Goal: Entertainment & Leisure: Consume media (video, audio)

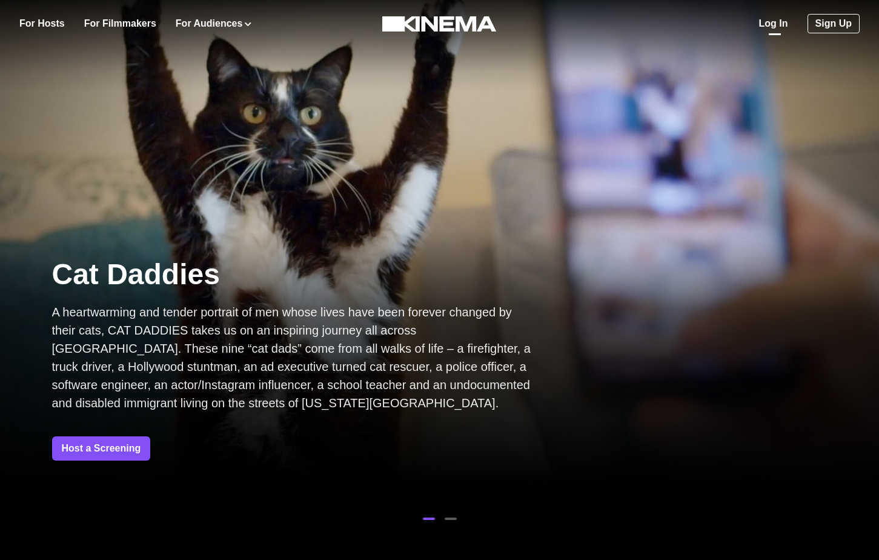
click at [775, 21] on link "Log In" at bounding box center [773, 23] width 29 height 15
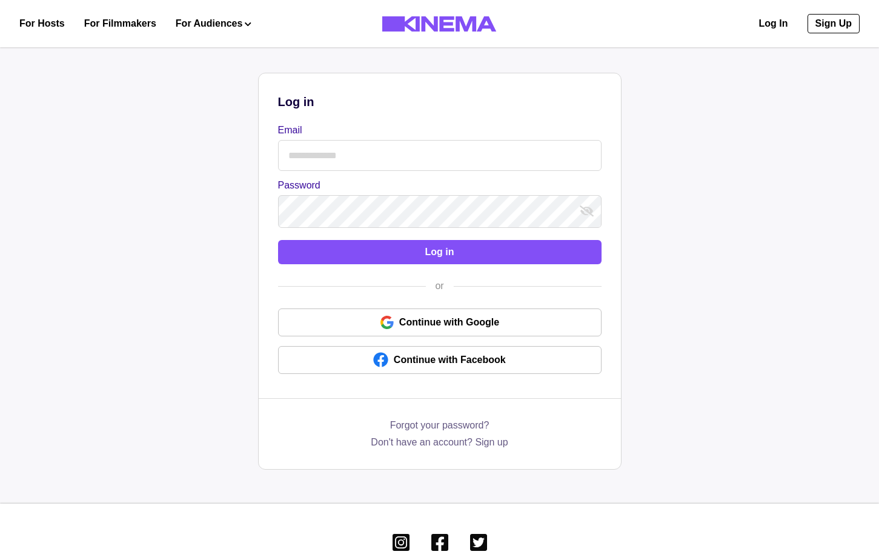
click at [364, 147] on input "Email" at bounding box center [440, 155] width 324 height 31
click at [381, 164] on input "Email" at bounding box center [440, 155] width 324 height 31
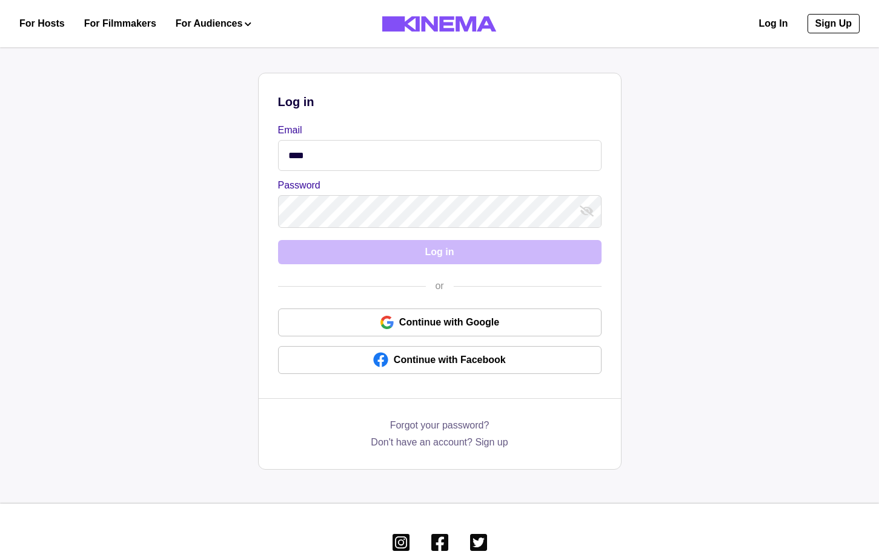
type input "**********"
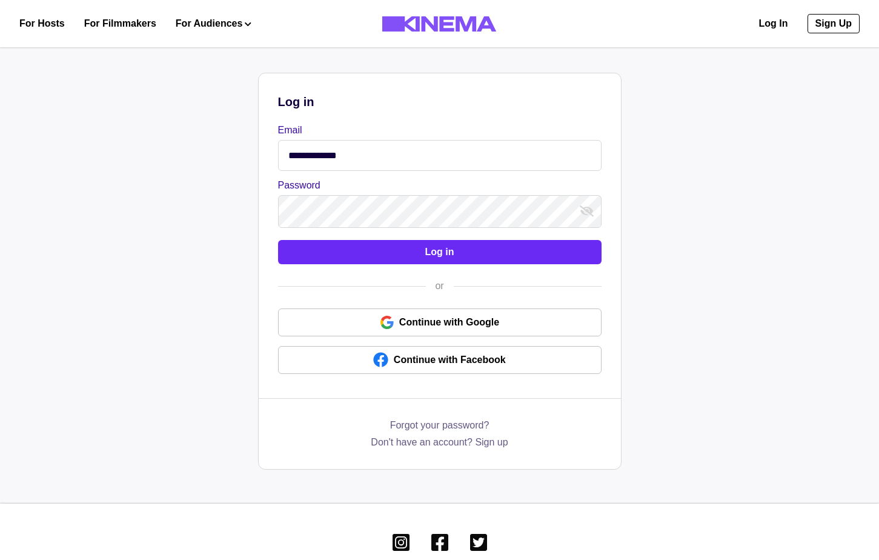
click at [421, 249] on button "Log in" at bounding box center [440, 252] width 324 height 24
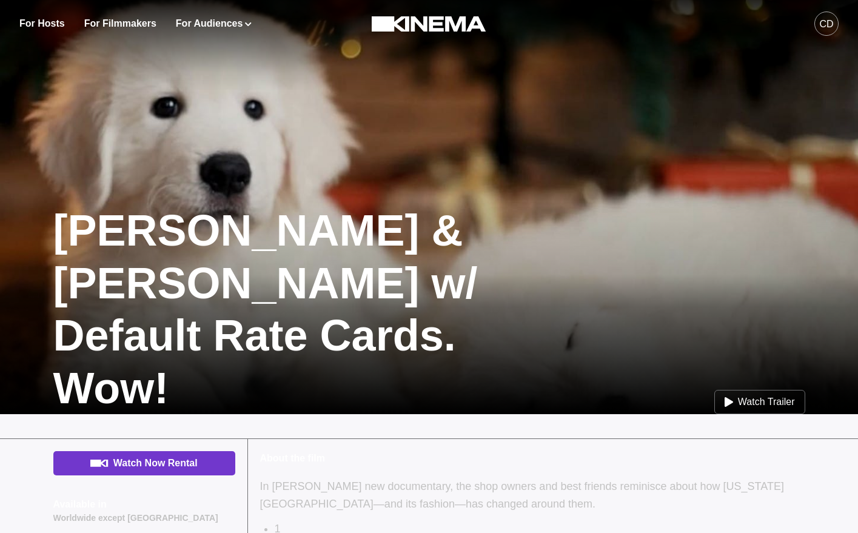
click at [133, 467] on link "Watch Now Rental" at bounding box center [144, 463] width 182 height 24
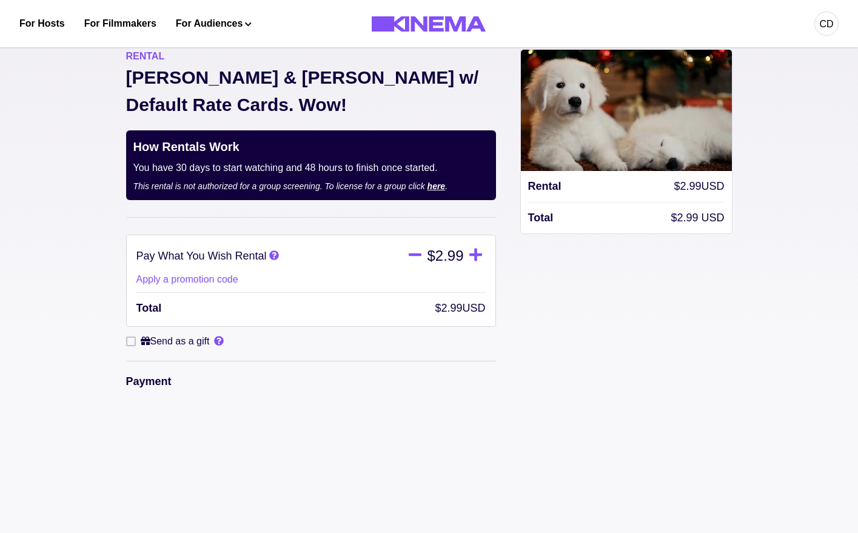
scroll to position [250, 0]
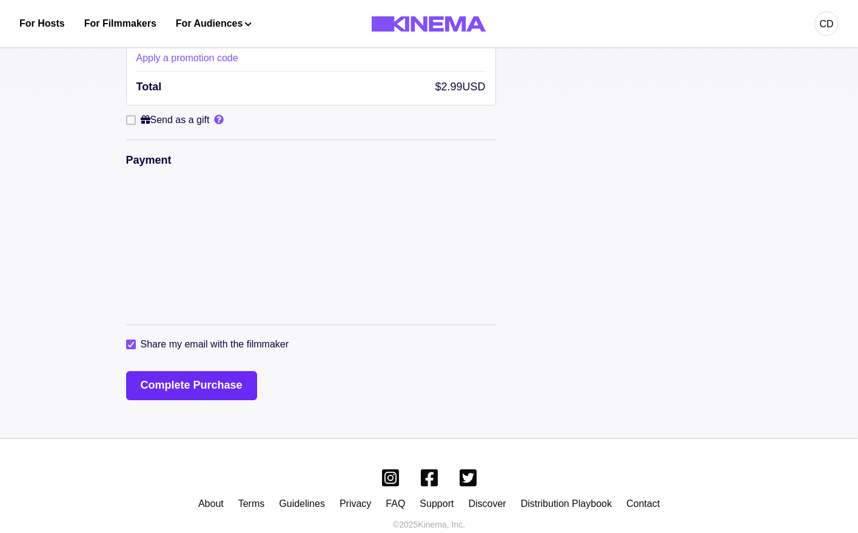
click at [187, 371] on button "Complete Purchase" at bounding box center [191, 385] width 131 height 29
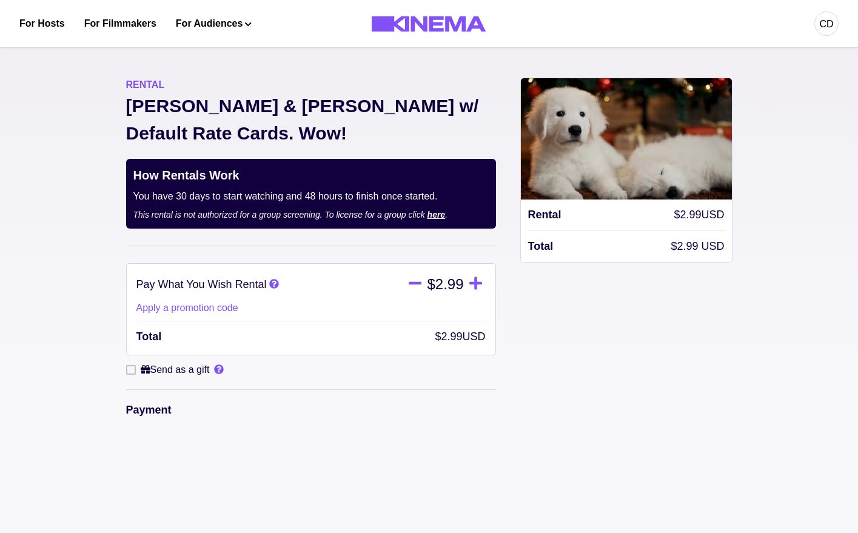
scroll to position [236, 0]
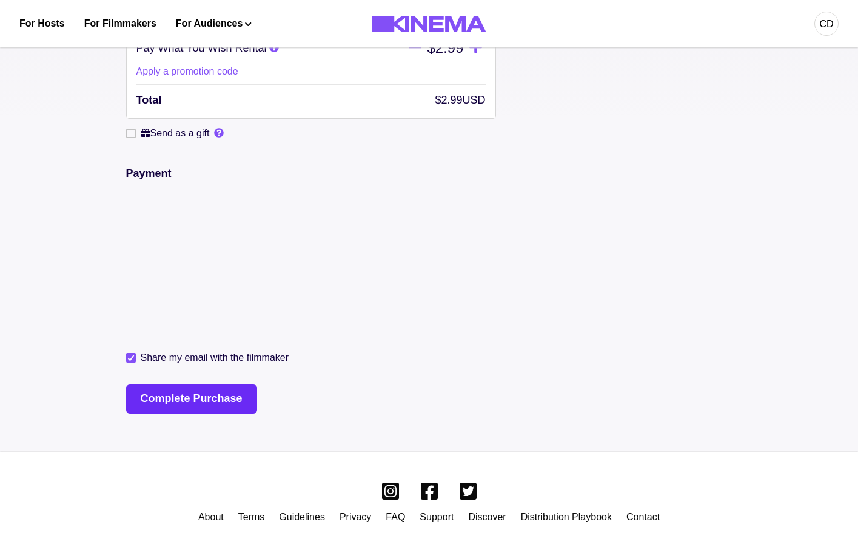
click at [176, 384] on button "Complete Purchase" at bounding box center [191, 398] width 131 height 29
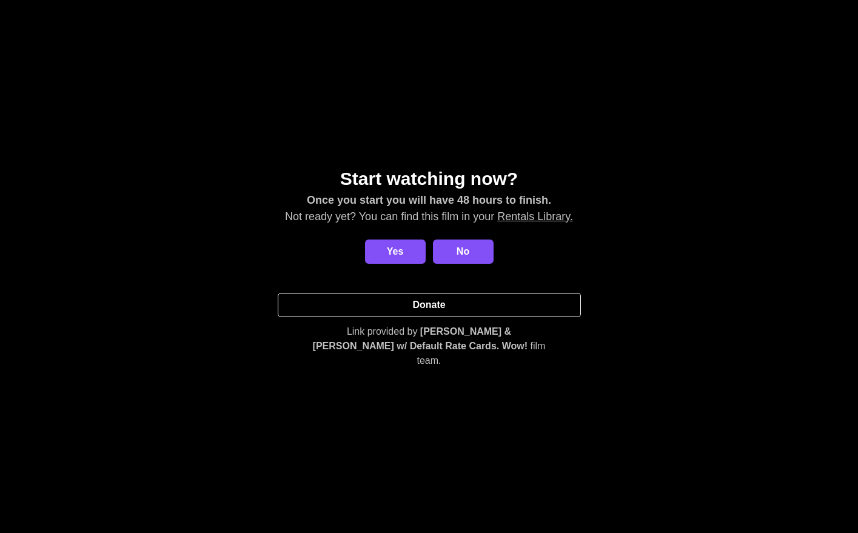
click at [462, 310] on link "Donate" at bounding box center [429, 305] width 303 height 24
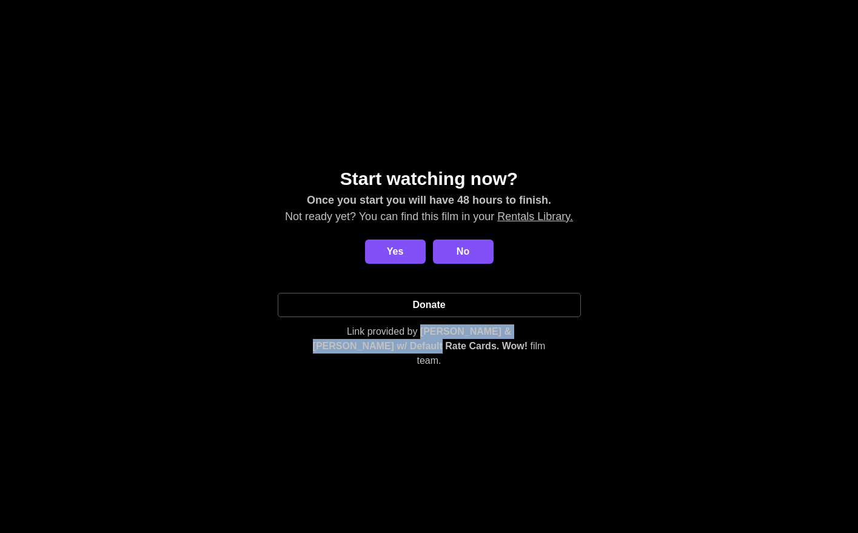
drag, startPoint x: 390, startPoint y: 338, endPoint x: 419, endPoint y: 356, distance: 34.3
click at [419, 356] on p "Link provided by Allan & Suzi w/ Default Rate Cards. Wow! film team." at bounding box center [429, 346] width 242 height 44
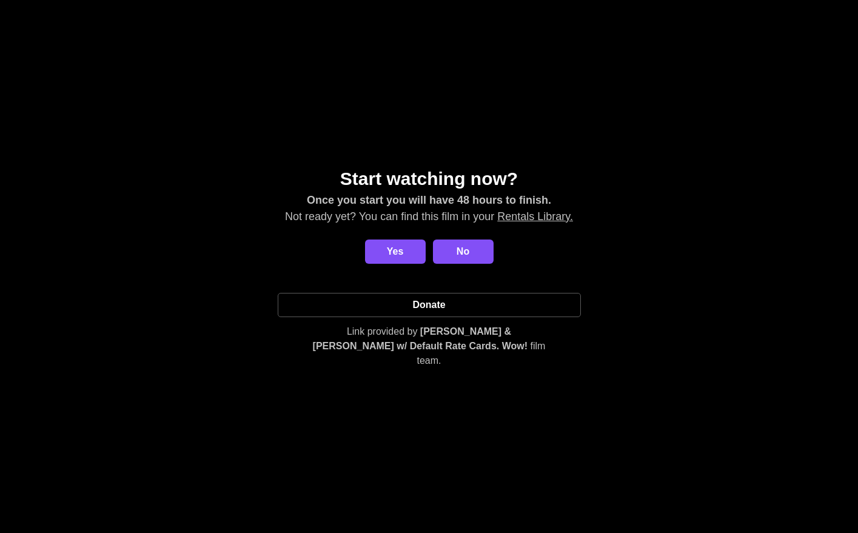
click at [422, 384] on div "Start watching now? Once you start you will have 48 hours to finish. Not ready …" at bounding box center [429, 266] width 858 height 533
click at [390, 373] on div "Start watching now? Once you start you will have 48 hours to finish. Not ready …" at bounding box center [429, 266] width 858 height 533
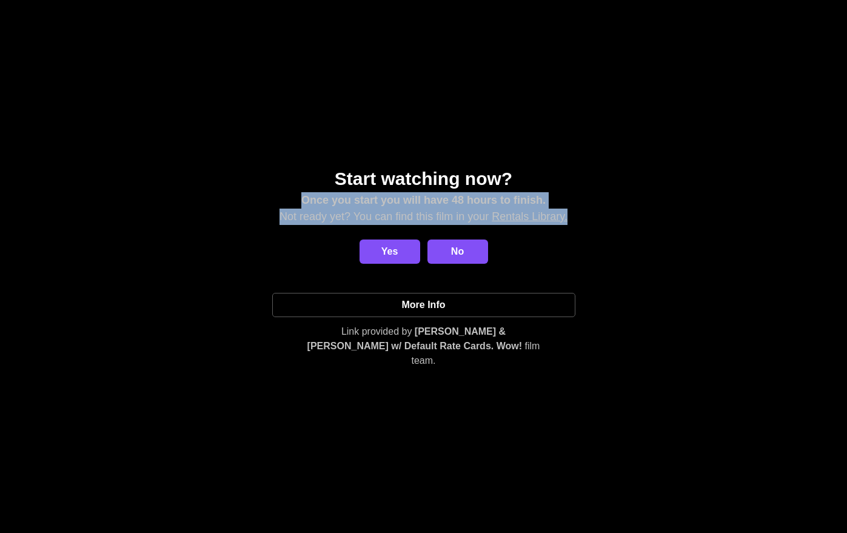
drag, startPoint x: 590, startPoint y: 227, endPoint x: 286, endPoint y: 178, distance: 307.6
click at [286, 178] on div "Start watching now? Once you start you will have 48 hours to finish. Not ready …" at bounding box center [424, 266] width 818 height 203
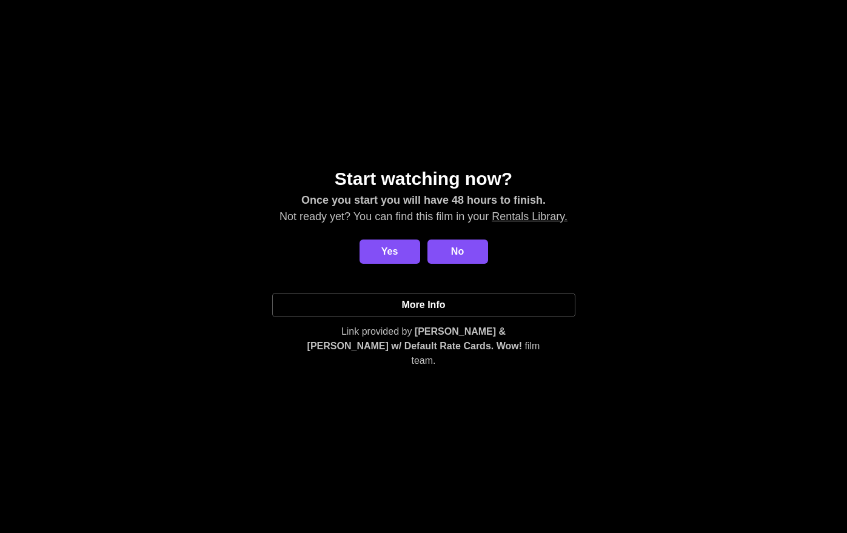
click at [322, 179] on div "Start watching now? Once you start you will have 48 hours to finish. Not ready …" at bounding box center [424, 266] width 818 height 203
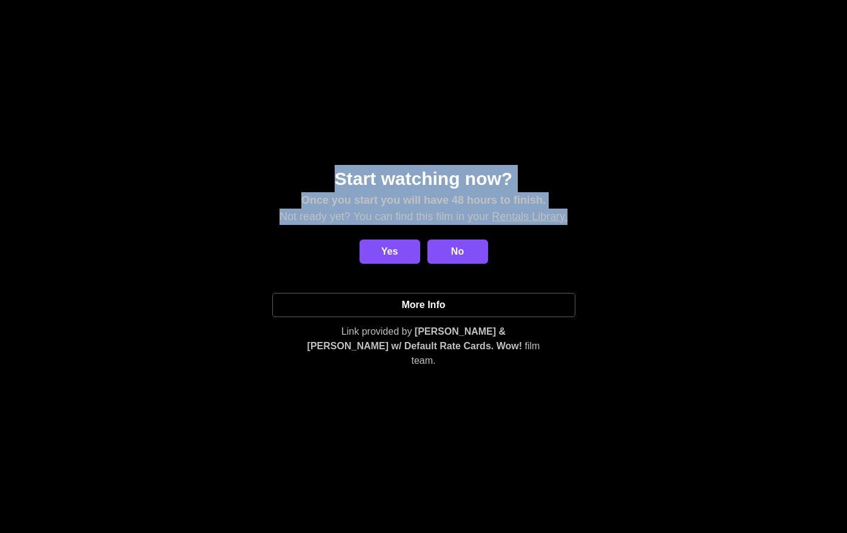
drag, startPoint x: 331, startPoint y: 179, endPoint x: 614, endPoint y: 229, distance: 287.5
click at [613, 229] on div "Start watching now? Once you start you will have 48 hours to finish. Not ready …" at bounding box center [424, 266] width 818 height 203
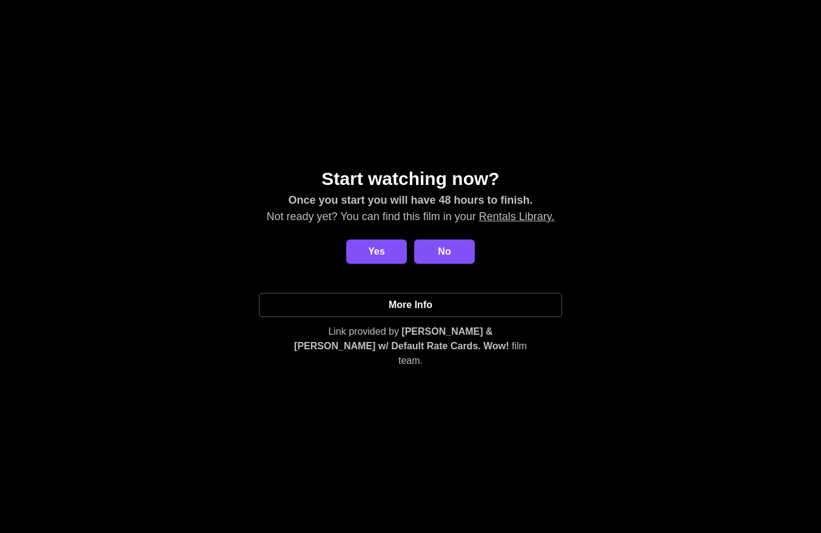
click at [160, 362] on div "Start watching now? Once you start you will have 48 hours to finish. Not ready …" at bounding box center [410, 266] width 821 height 533
click at [378, 252] on button "Yes" at bounding box center [376, 251] width 61 height 24
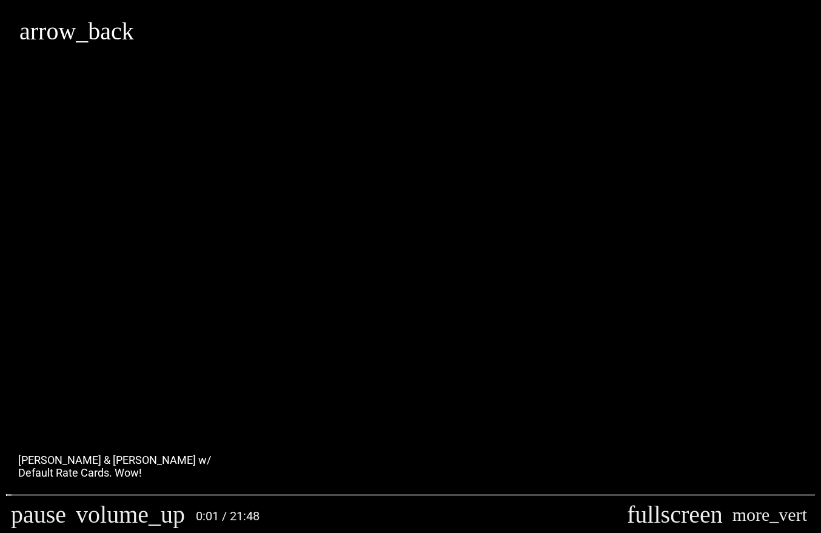
click at [27, 34] on button "arrow_back" at bounding box center [76, 31] width 115 height 24
type input "********"
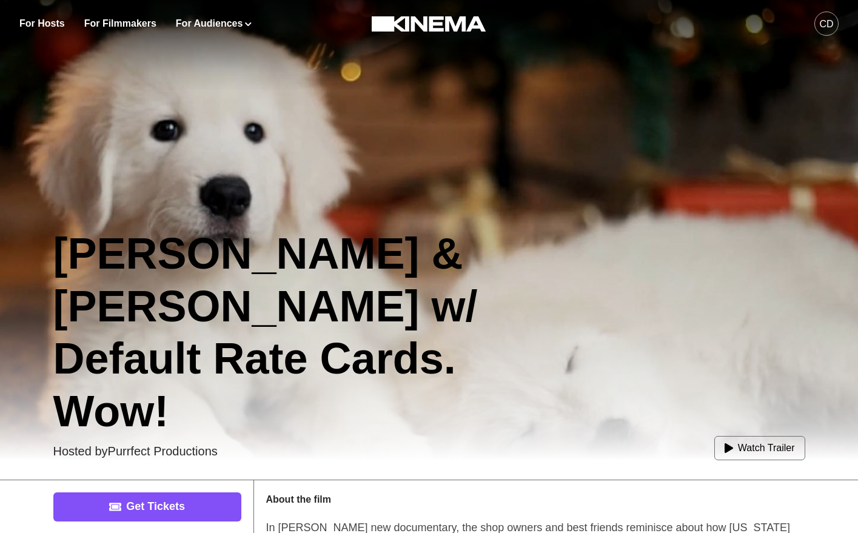
scroll to position [108, 0]
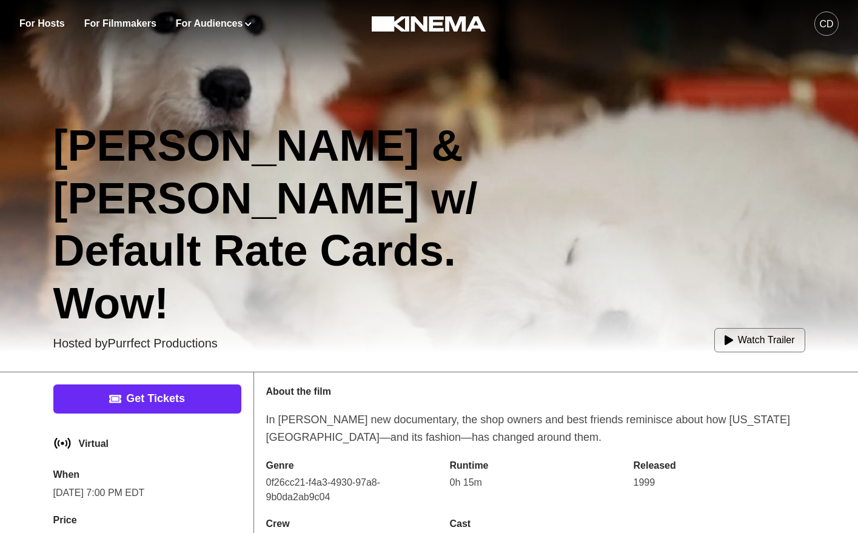
click at [142, 395] on link "Get Tickets" at bounding box center [147, 398] width 188 height 29
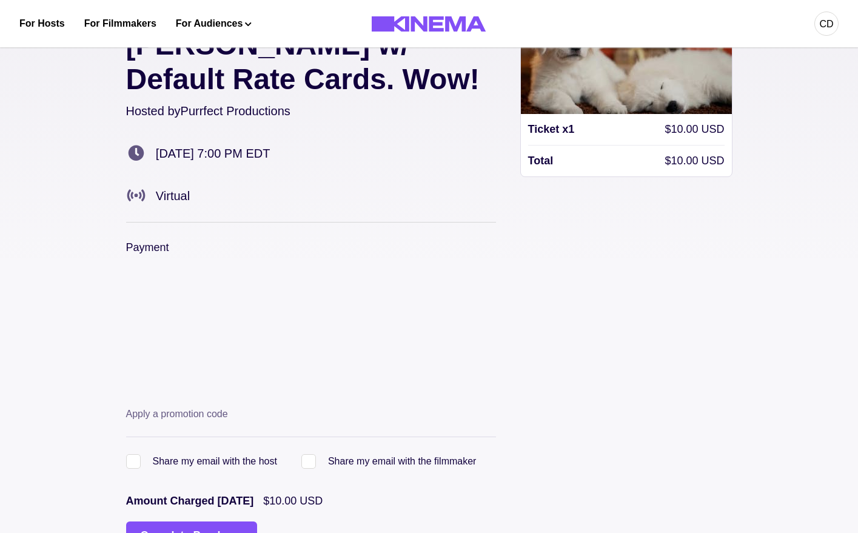
scroll to position [107, 0]
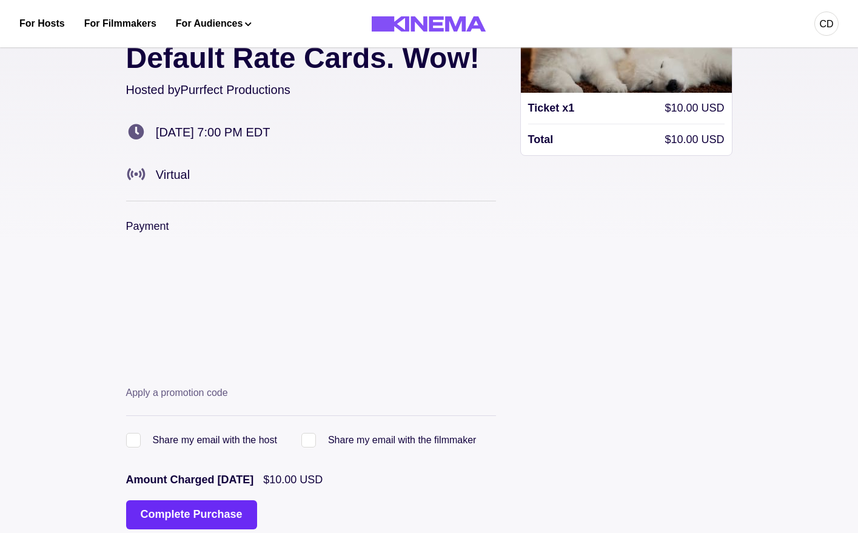
click at [157, 500] on button "Complete Purchase" at bounding box center [191, 514] width 131 height 29
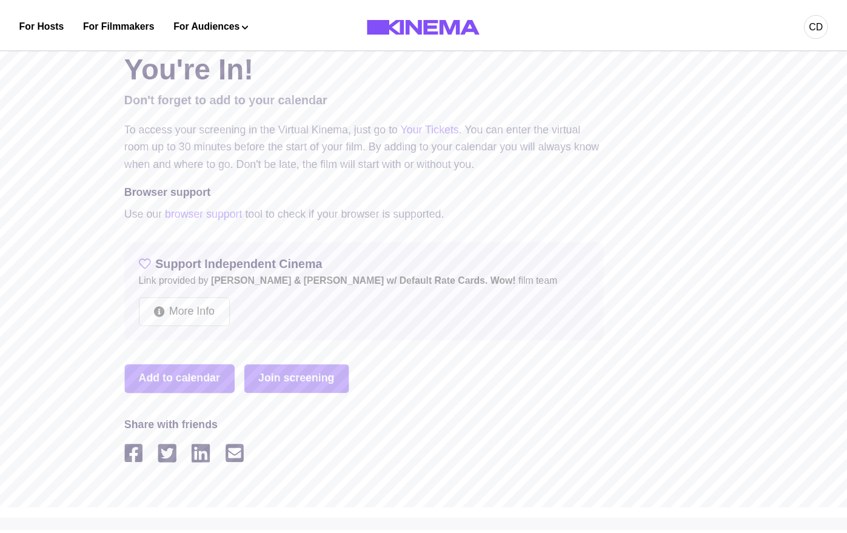
scroll to position [0, 0]
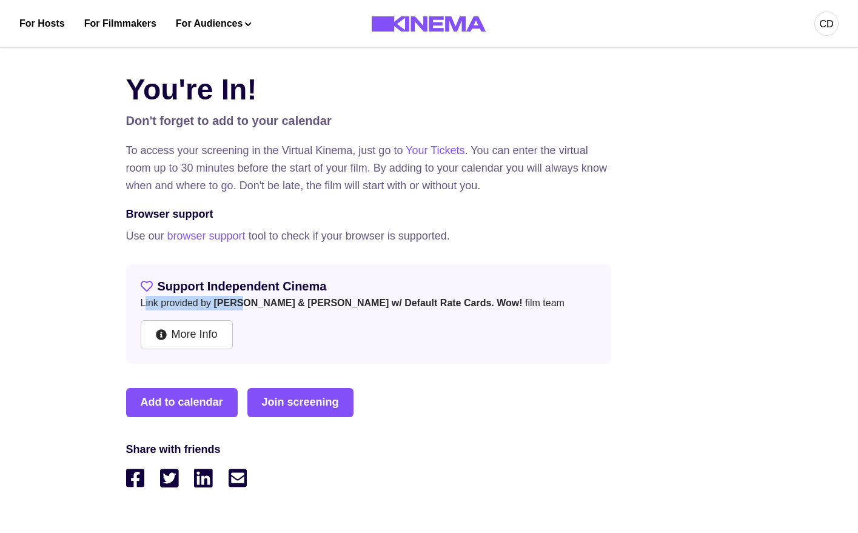
drag, startPoint x: 144, startPoint y: 305, endPoint x: 238, endPoint y: 305, distance: 93.3
click at [238, 305] on p "Link provided by Allan & Suzi w/ Default Rate Cards. Wow! film team" at bounding box center [369, 303] width 456 height 15
drag, startPoint x: 419, startPoint y: 305, endPoint x: 193, endPoint y: 308, distance: 226.7
click at [193, 308] on p "Link provided by Allan & Suzi w/ Default Rate Cards. Wow! film team" at bounding box center [369, 303] width 456 height 15
drag, startPoint x: 467, startPoint y: 303, endPoint x: 96, endPoint y: 302, distance: 370.3
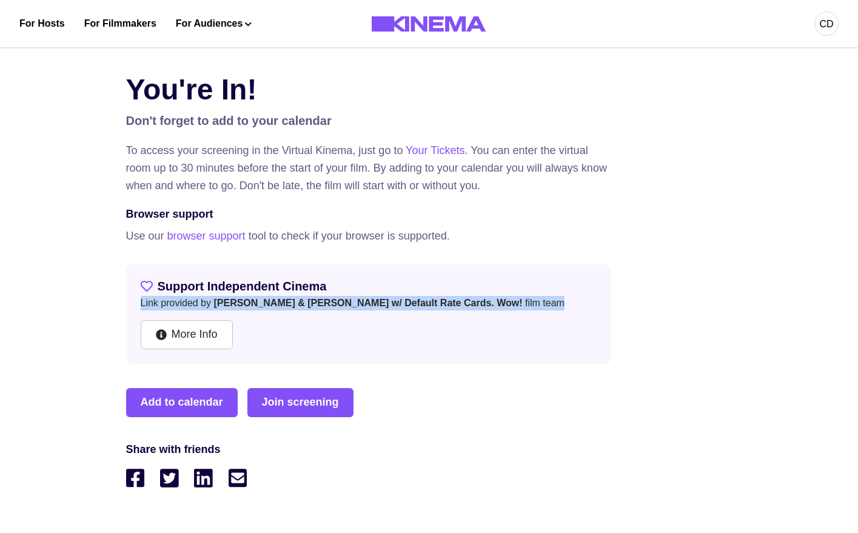
click at [96, 303] on div "You're In! Don't forget to add to your calendar To access your screening in the…" at bounding box center [429, 291] width 858 height 504
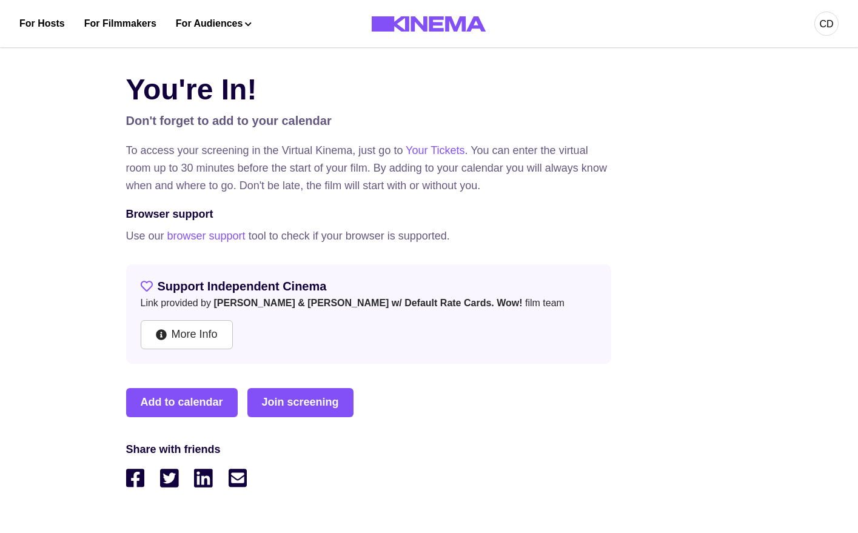
click at [667, 216] on p "Browser support" at bounding box center [429, 214] width 606 height 16
click at [236, 286] on h2 "Support Independent Cinema" at bounding box center [369, 286] width 456 height 15
copy h2 "Support Independent Cinema"
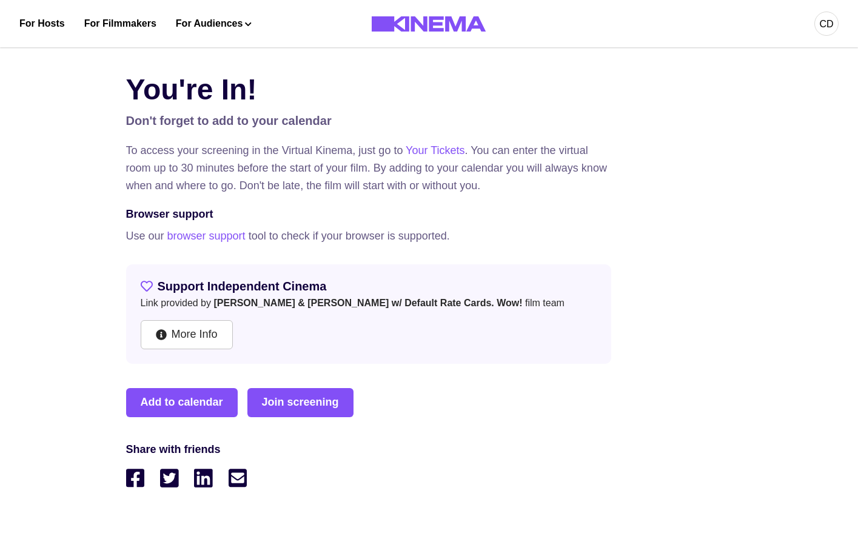
click at [324, 190] on p "To access your screening in the Virtual Kinema, just go to Your Tickets . You c…" at bounding box center [368, 168] width 485 height 52
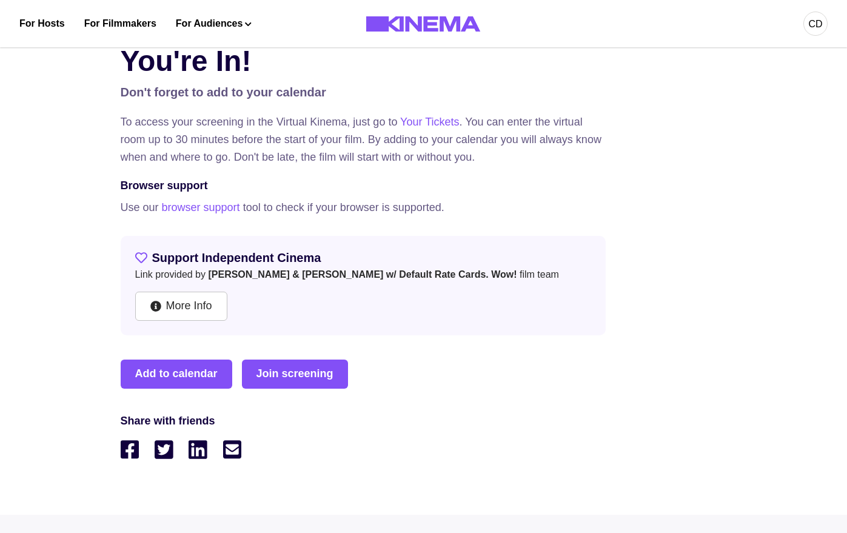
scroll to position [44, 0]
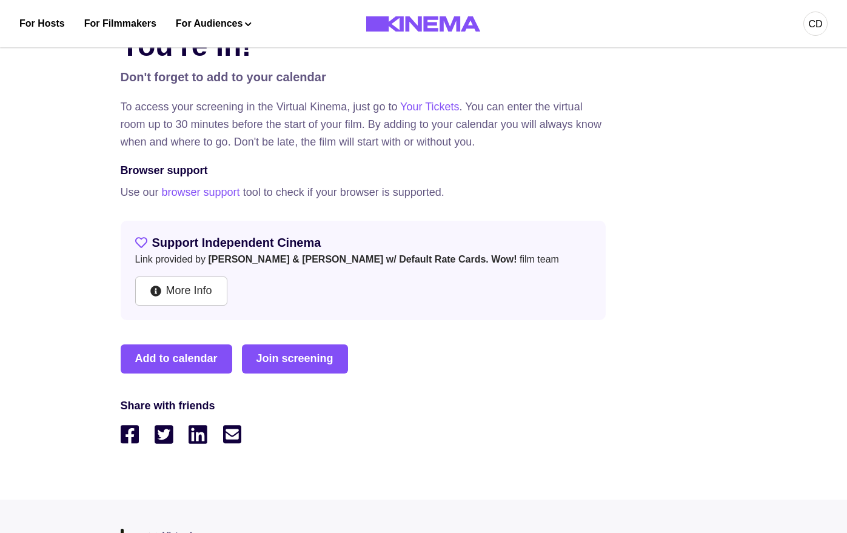
click at [254, 241] on h2 "Support Independent Cinema" at bounding box center [363, 242] width 456 height 15
copy h2 "Support Independent Cinema"
click at [364, 210] on div "You're In! Don't forget to add to your calendar To access your screening in the…" at bounding box center [424, 247] width 606 height 446
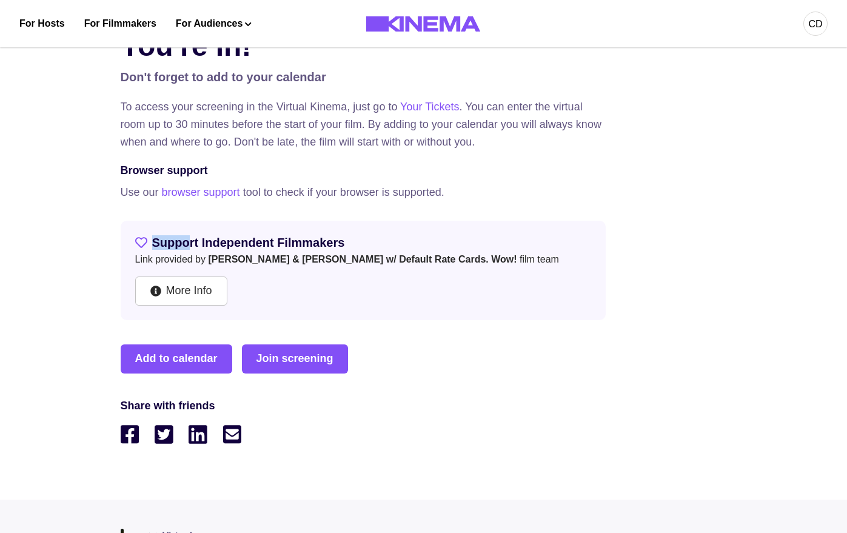
drag, startPoint x: 369, startPoint y: 239, endPoint x: 187, endPoint y: 239, distance: 181.2
click at [187, 239] on h2 "Support Independent Filmmakers" at bounding box center [363, 242] width 456 height 15
click at [212, 244] on h2 "Support Independent Filmmakers" at bounding box center [363, 242] width 456 height 15
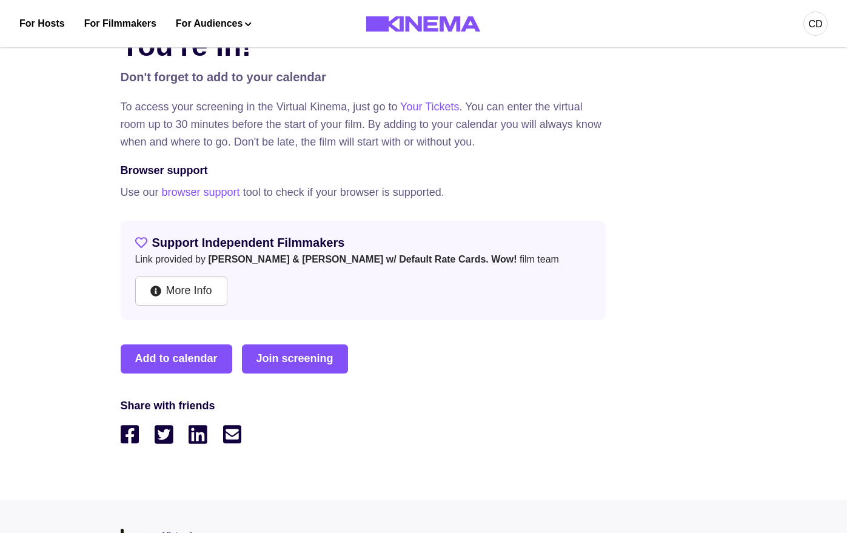
click at [235, 258] on span "[PERSON_NAME] & [PERSON_NAME] w/ Default Rate Cards. Wow!" at bounding box center [362, 259] width 309 height 10
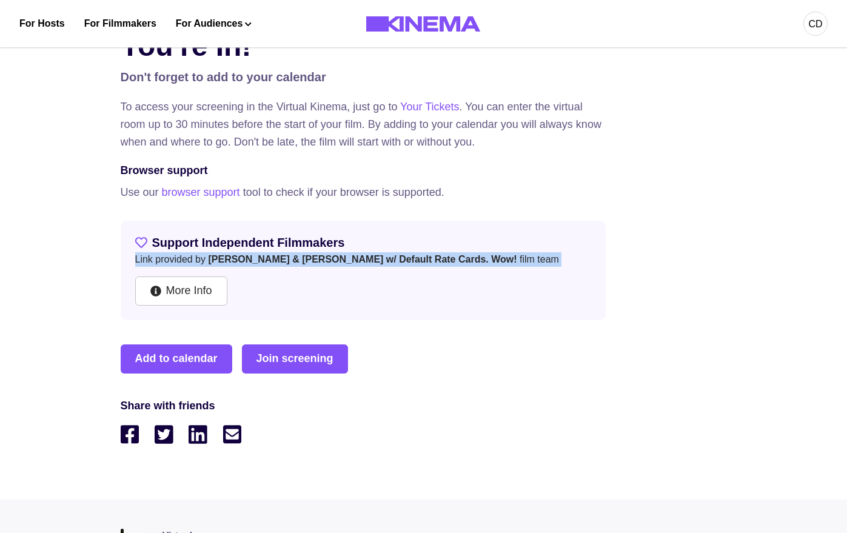
click at [235, 258] on span "[PERSON_NAME] & [PERSON_NAME] w/ Default Rate Cards. Wow!" at bounding box center [362, 259] width 309 height 10
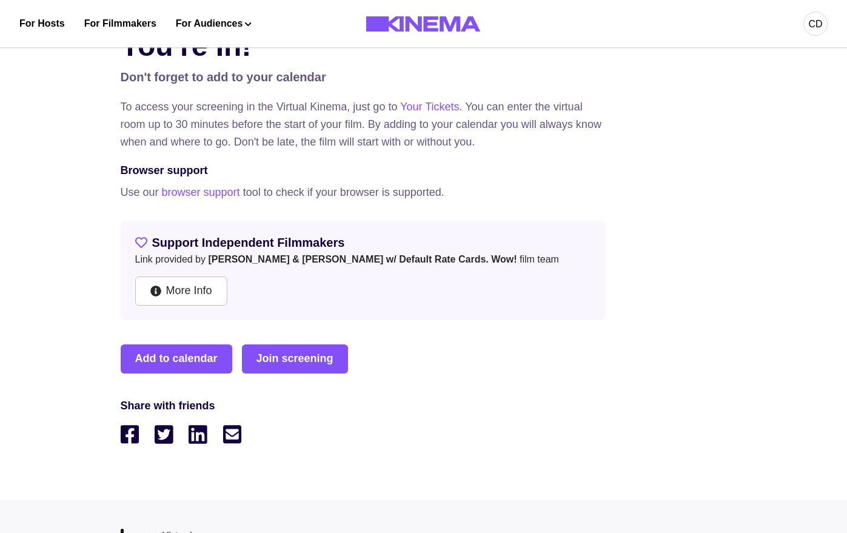
click at [231, 247] on h2 "Support Independent Filmmakers" at bounding box center [363, 242] width 456 height 15
click at [241, 258] on span "[PERSON_NAME] & [PERSON_NAME] w/ Default Rate Cards. Wow!" at bounding box center [362, 259] width 309 height 10
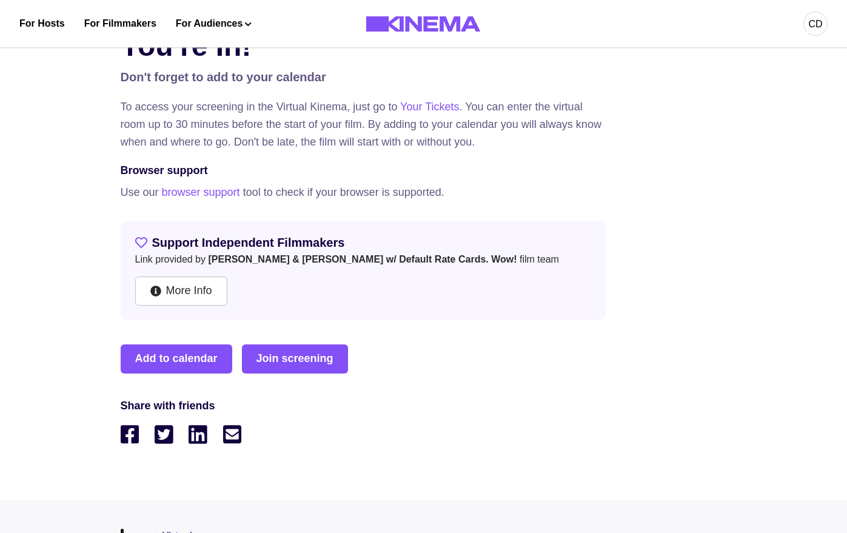
click at [222, 246] on h2 "Support Independent Filmmakers" at bounding box center [363, 242] width 456 height 15
click at [223, 246] on h2 "Support Independent Filmmakers" at bounding box center [363, 242] width 456 height 15
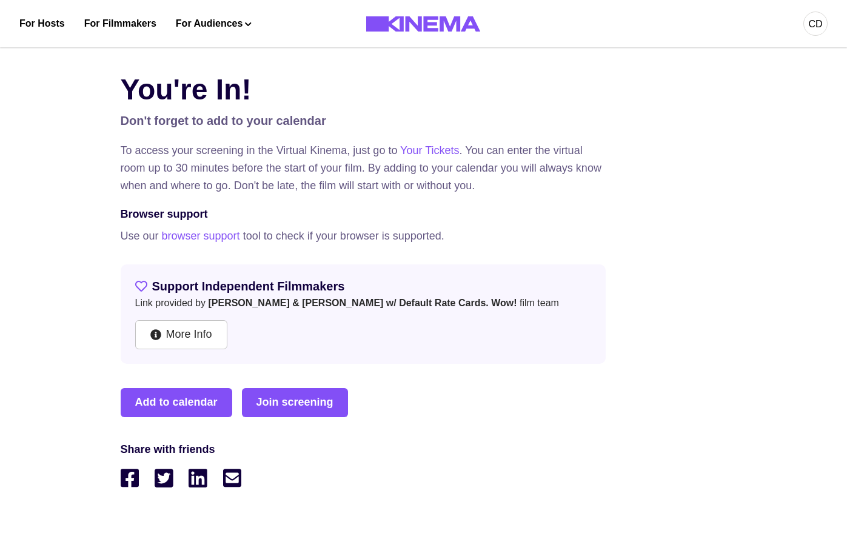
scroll to position [1, 0]
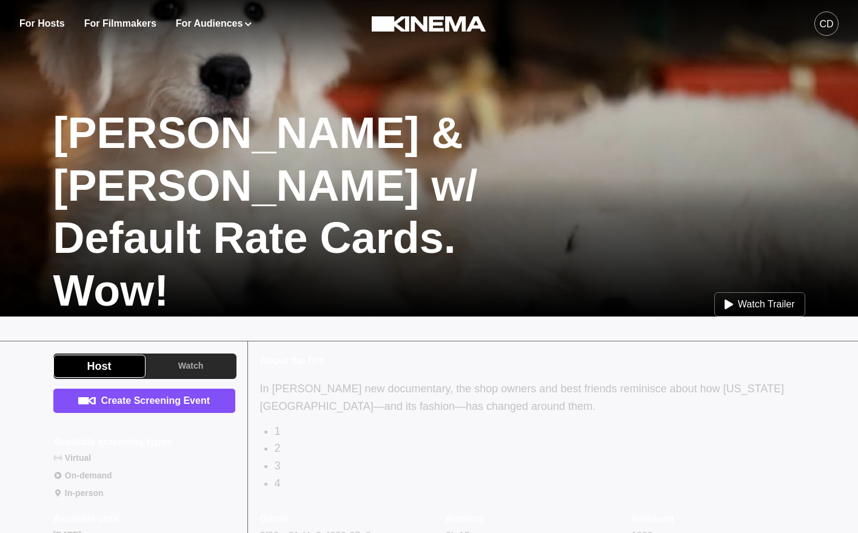
scroll to position [104, 0]
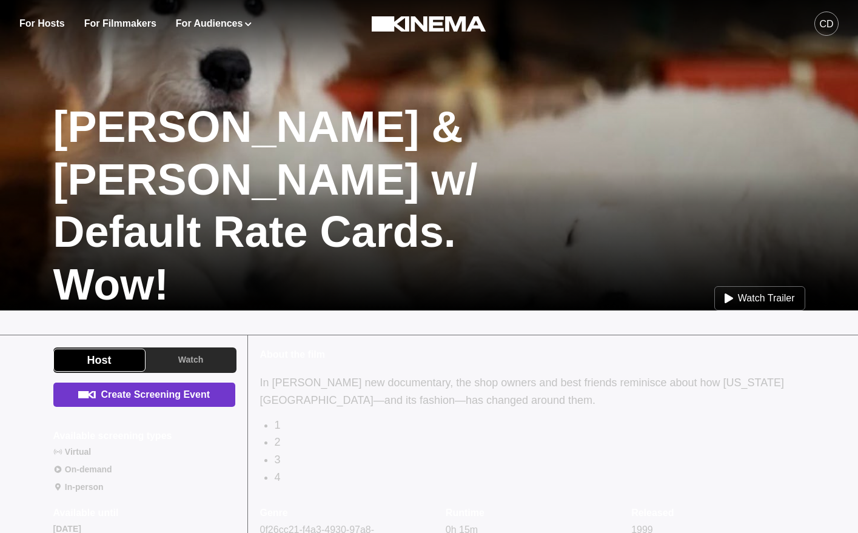
click at [170, 403] on link "Create Screening Event" at bounding box center [144, 394] width 182 height 24
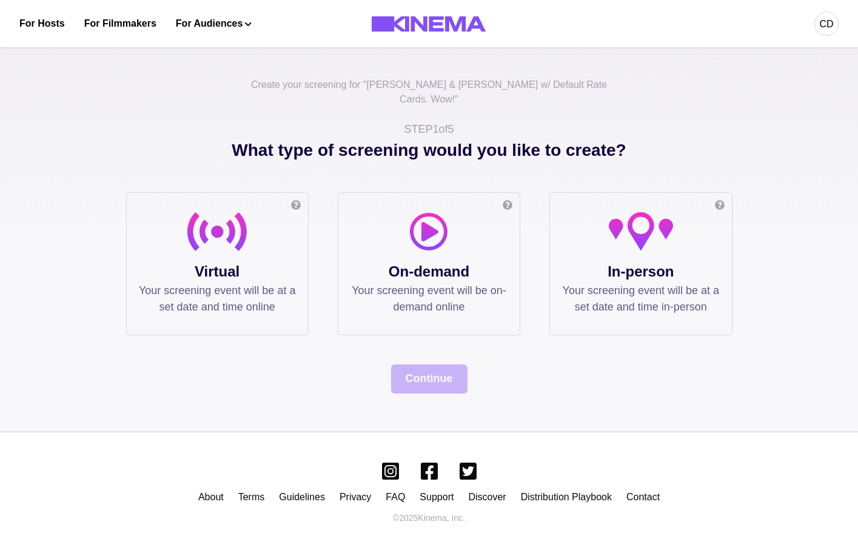
click at [607, 261] on p "In-person" at bounding box center [640, 272] width 157 height 22
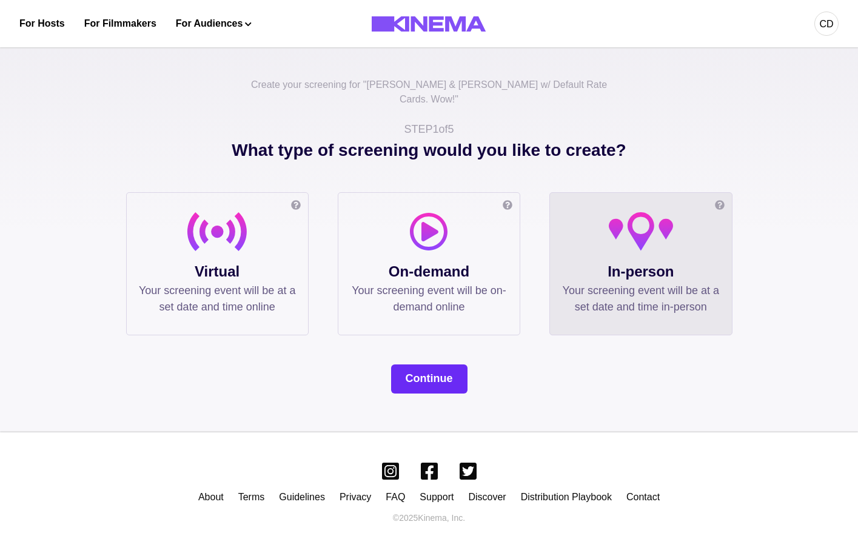
click at [435, 364] on button "Continue" at bounding box center [429, 378] width 76 height 29
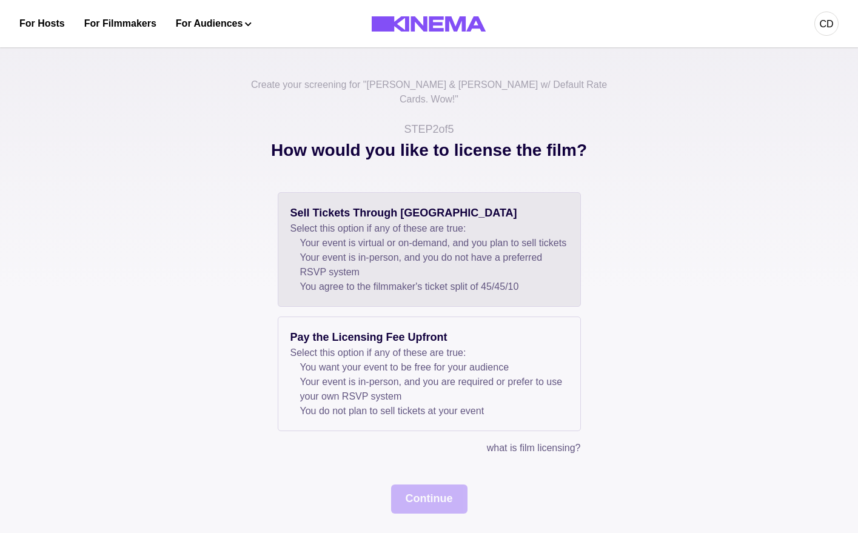
click at [363, 237] on li "Your event is virtual or on-demand, and you plan to sell tickets" at bounding box center [434, 243] width 268 height 15
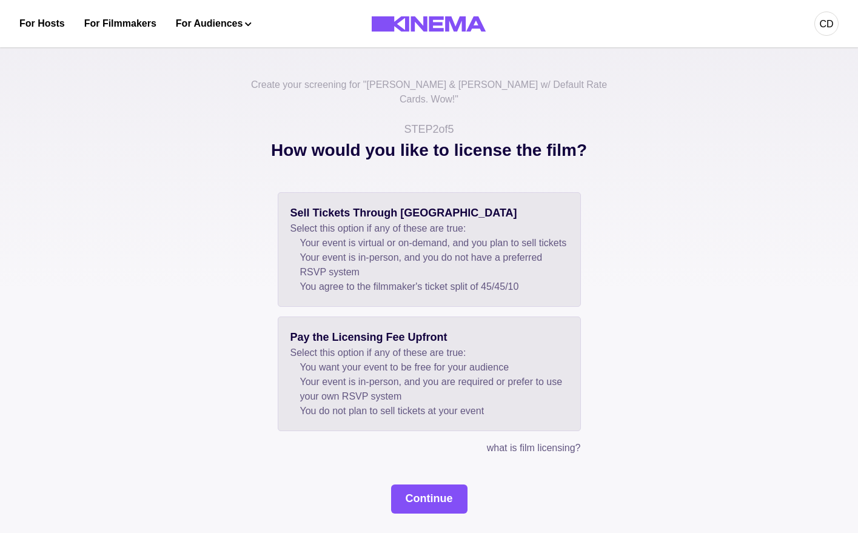
click at [393, 415] on li "You do not plan to sell tickets at your event" at bounding box center [434, 411] width 268 height 15
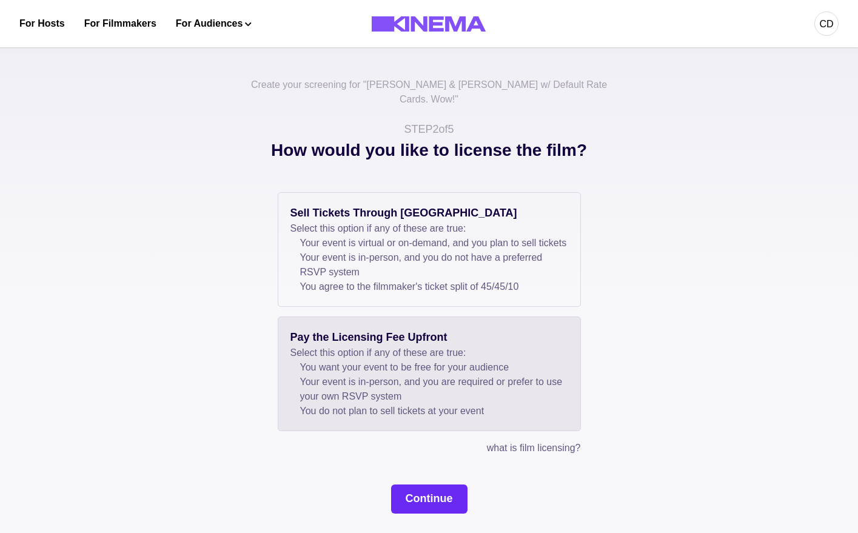
click at [412, 490] on button "Continue" at bounding box center [429, 498] width 76 height 29
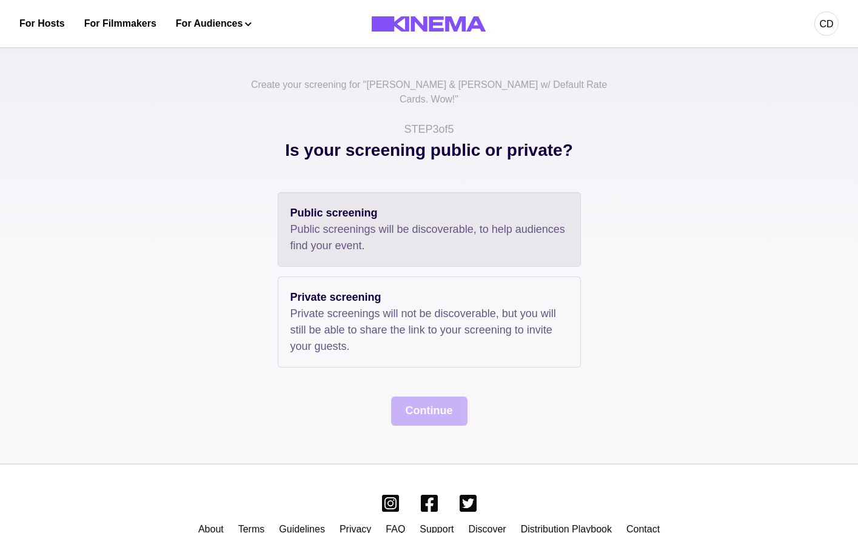
click at [345, 234] on p "Public screenings will be discoverable, to help audiences find your event." at bounding box center [429, 237] width 278 height 33
click at [410, 396] on button "Continue" at bounding box center [429, 410] width 76 height 29
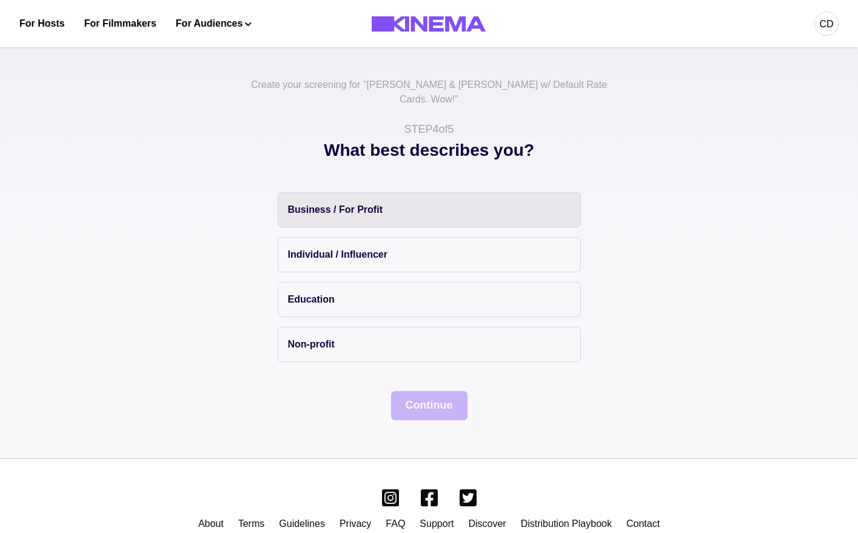
click at [356, 204] on button "Business / For Profit" at bounding box center [429, 209] width 303 height 35
click at [424, 391] on button "Continue" at bounding box center [429, 405] width 76 height 29
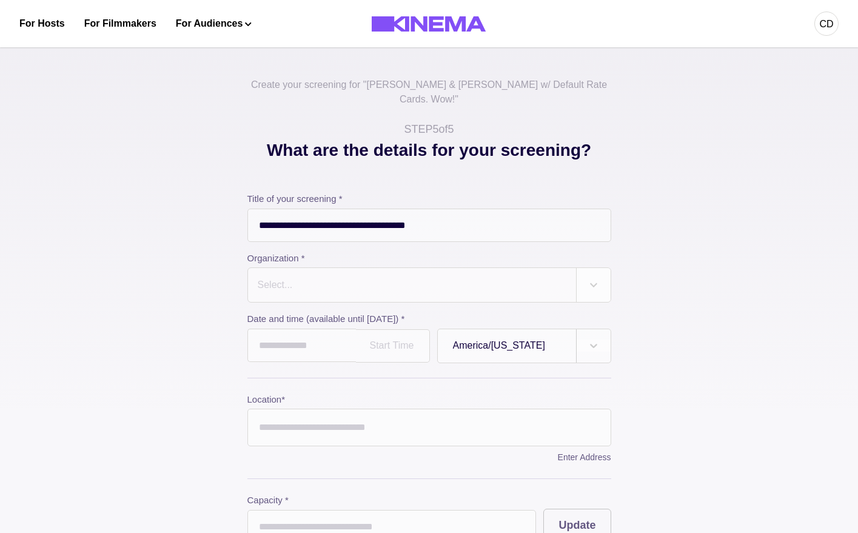
click at [309, 252] on label "Organization *" at bounding box center [425, 259] width 356 height 14
click at [309, 289] on div "Select..." at bounding box center [429, 284] width 364 height 35
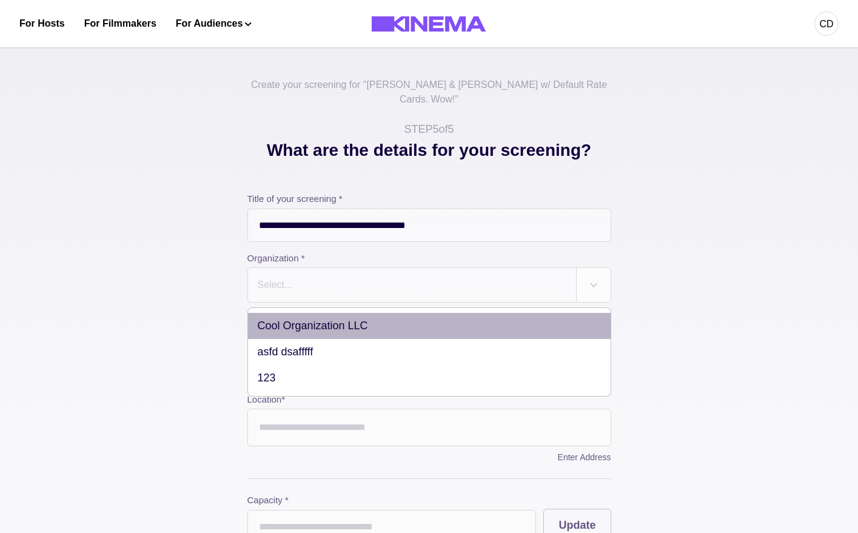
click at [309, 313] on div "Cool Organization LLC" at bounding box center [429, 326] width 362 height 26
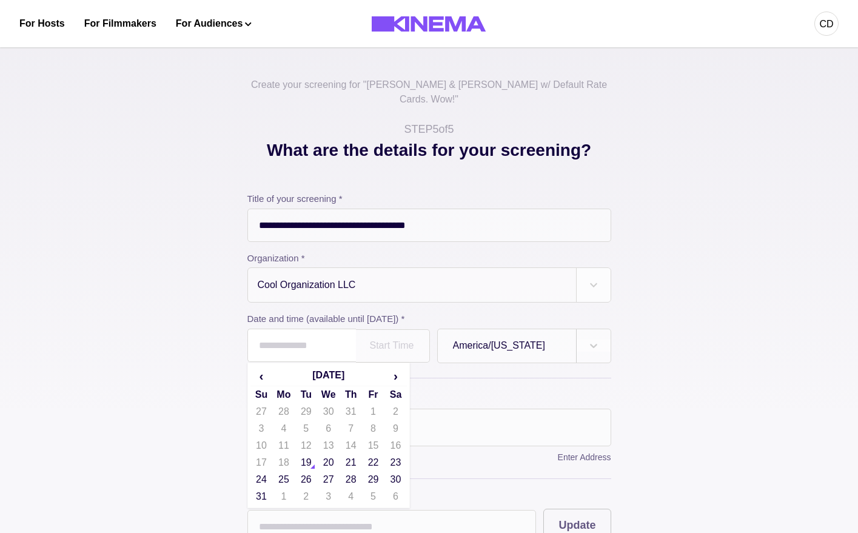
click at [309, 342] on input "text" at bounding box center [301, 345] width 108 height 33
click at [407, 471] on td "30" at bounding box center [395, 479] width 22 height 17
type input "**********"
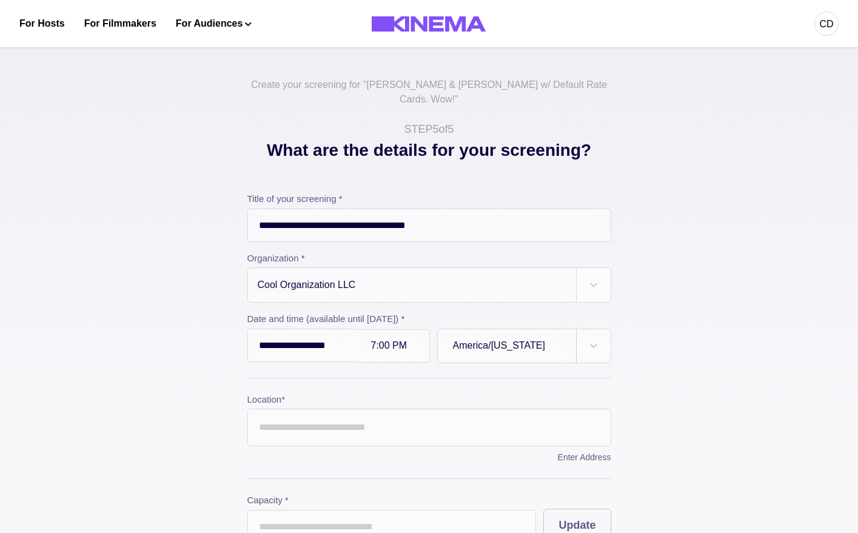
click at [305, 429] on input "Location *" at bounding box center [429, 428] width 364 height 38
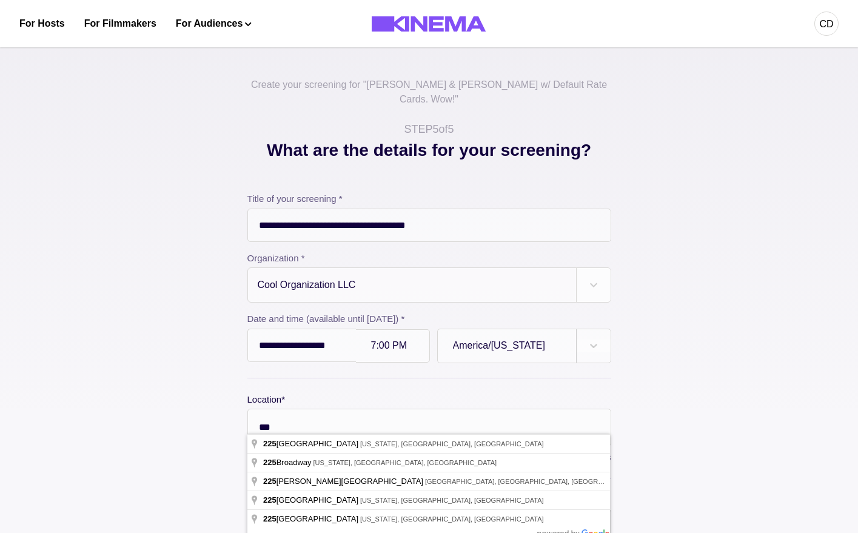
type input "**********"
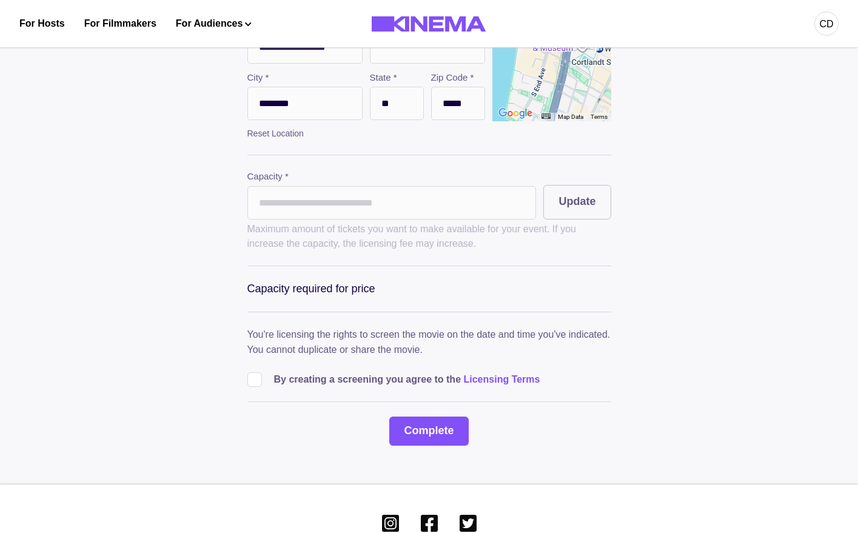
scroll to position [501, 0]
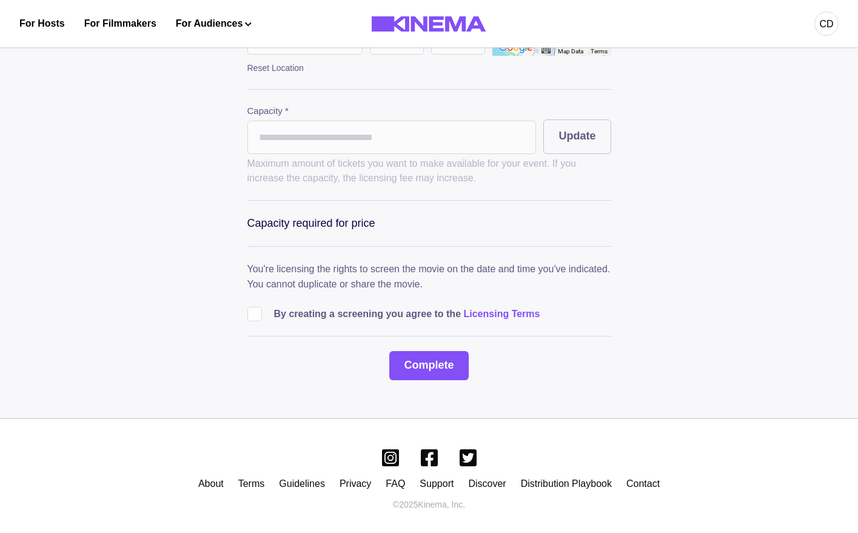
click at [273, 130] on input "*" at bounding box center [391, 137] width 289 height 33
type input "**"
click at [576, 125] on button "Update" at bounding box center [576, 136] width 67 height 35
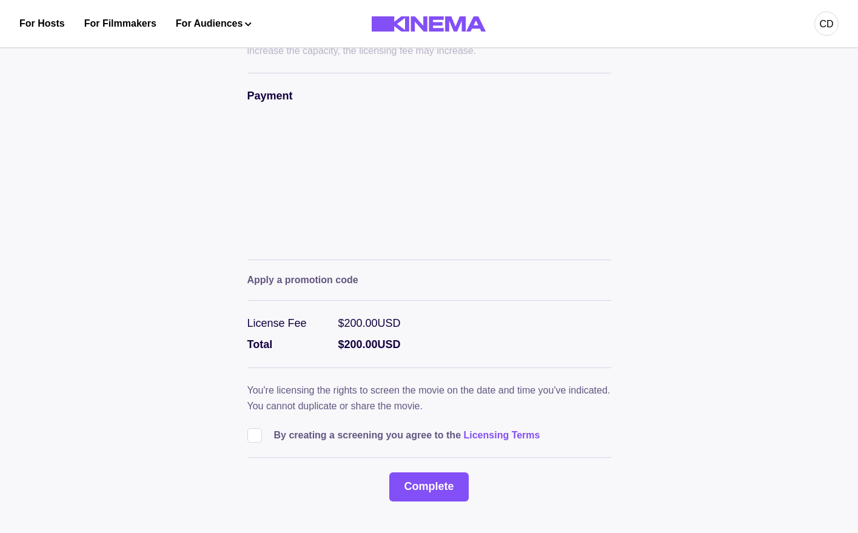
scroll to position [677, 0]
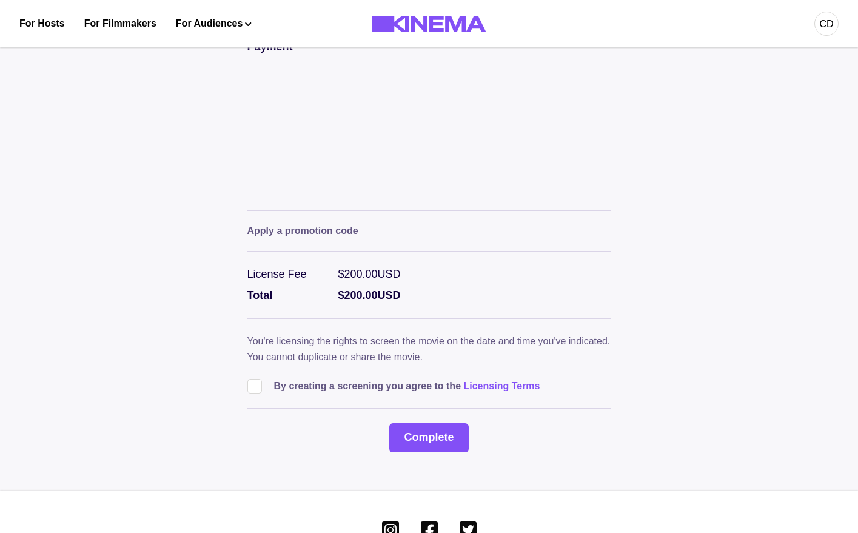
click at [296, 381] on p "By creating a screening you agree to the Licensing Terms" at bounding box center [407, 386] width 266 height 15
click at [250, 382] on span at bounding box center [254, 386] width 15 height 15
click at [415, 423] on button "Complete" at bounding box center [428, 437] width 79 height 29
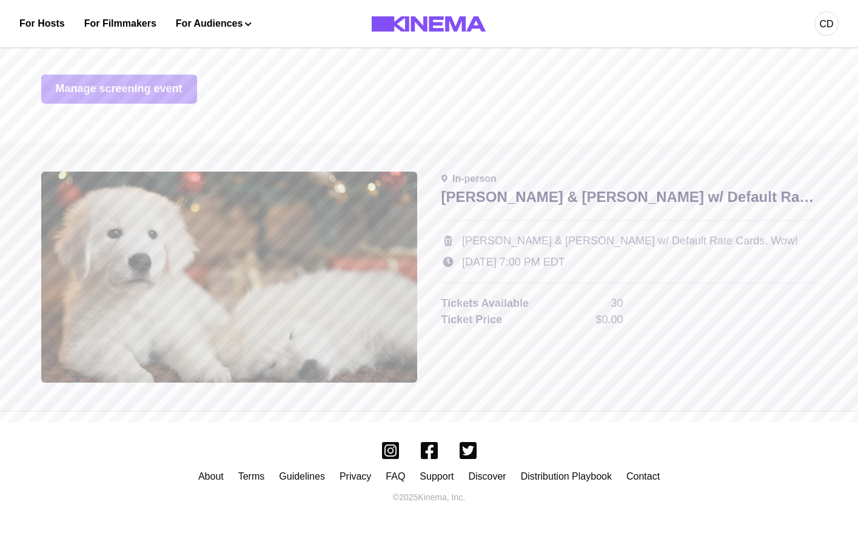
scroll to position [0, 0]
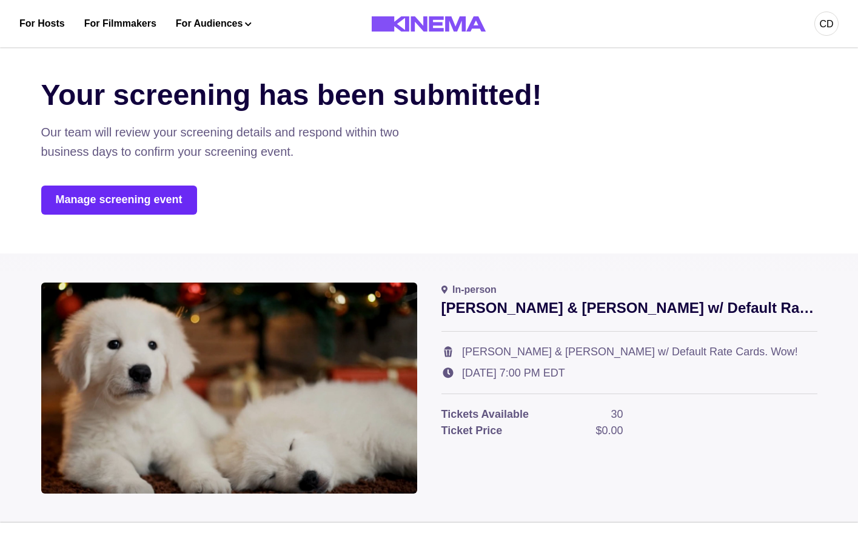
click at [149, 198] on link "Manage screening event" at bounding box center [119, 199] width 156 height 29
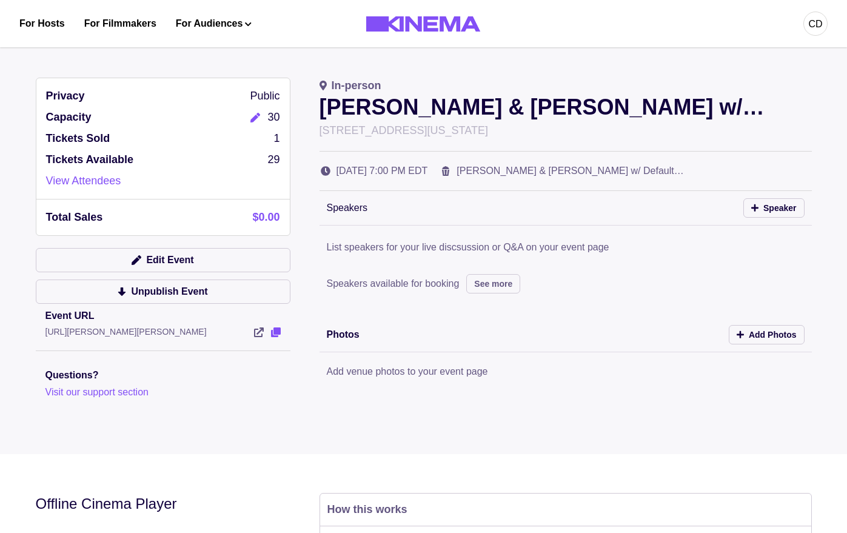
click at [275, 333] on icon "View Event" at bounding box center [276, 332] width 10 height 10
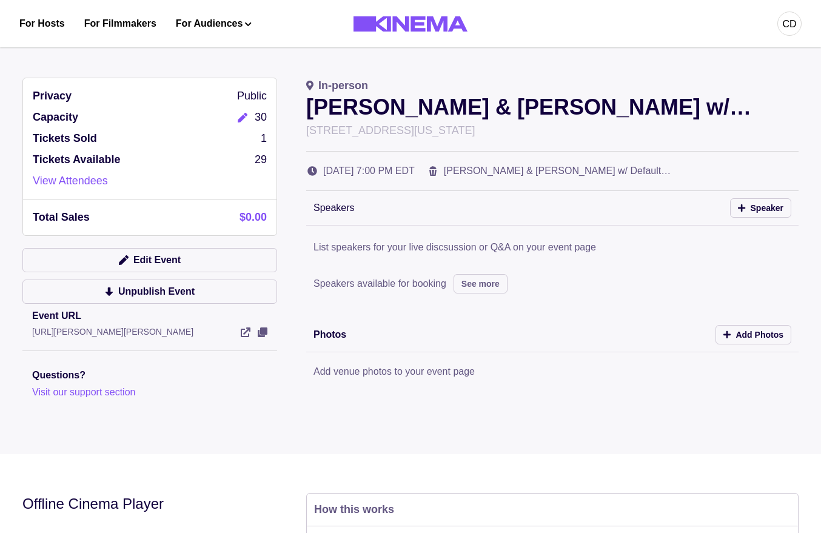
scroll to position [4, 0]
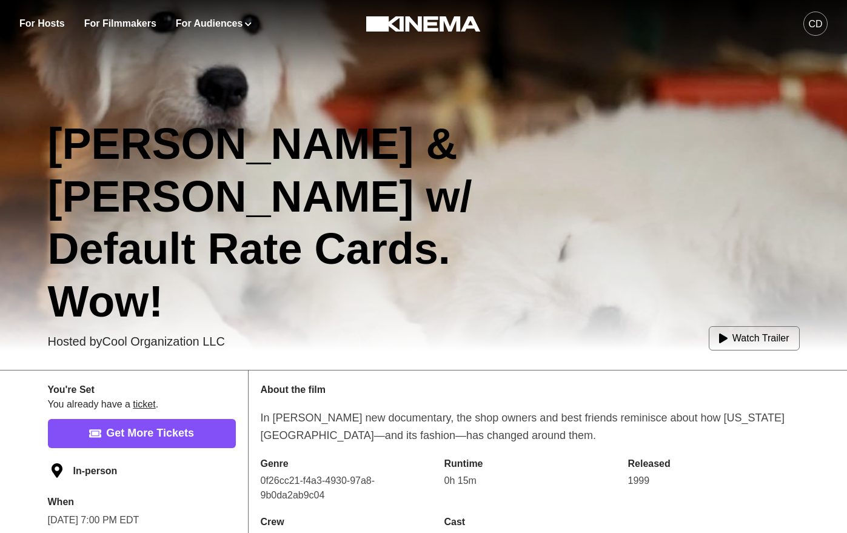
scroll to position [245, 0]
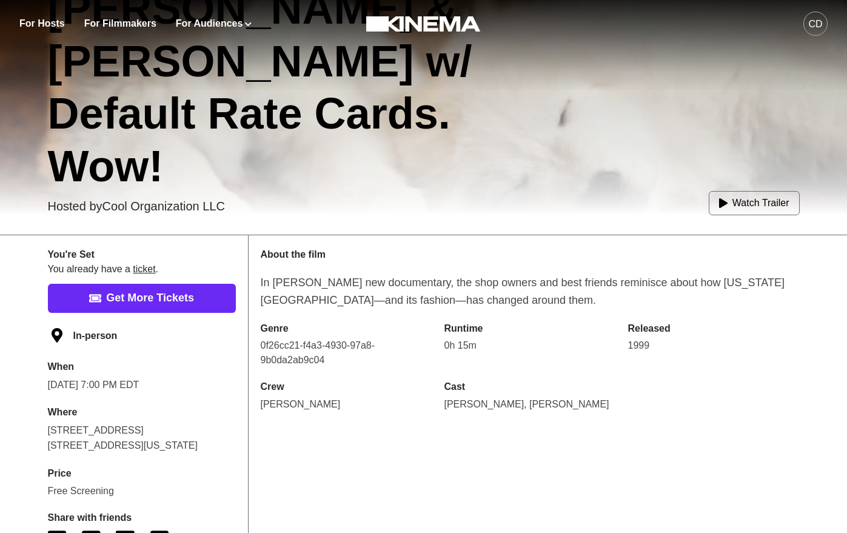
click at [181, 302] on link "Get More Tickets" at bounding box center [142, 298] width 188 height 29
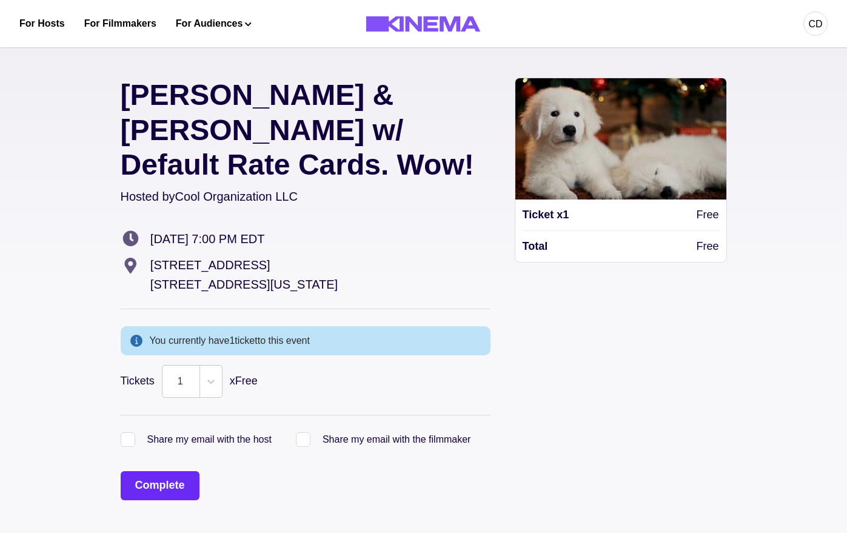
click at [182, 471] on button "Complete" at bounding box center [160, 485] width 79 height 29
click at [153, 471] on button "Complete" at bounding box center [160, 485] width 79 height 29
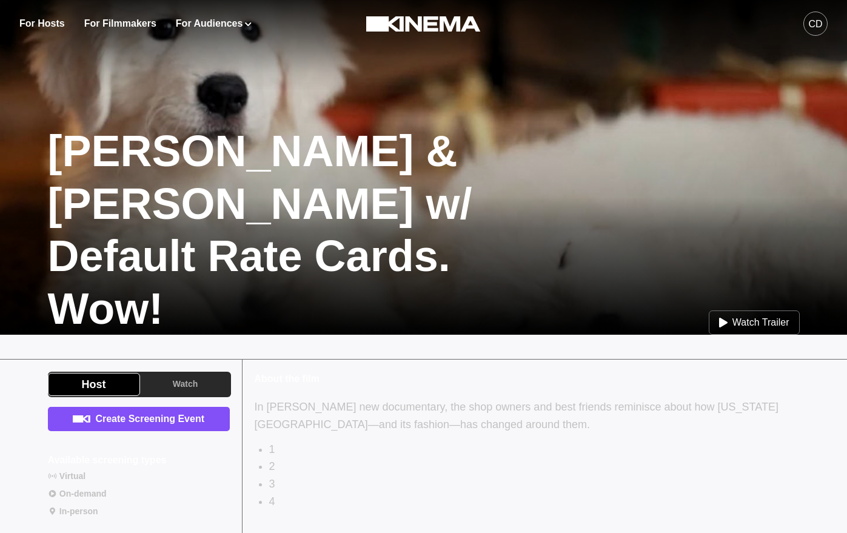
scroll to position [109, 0]
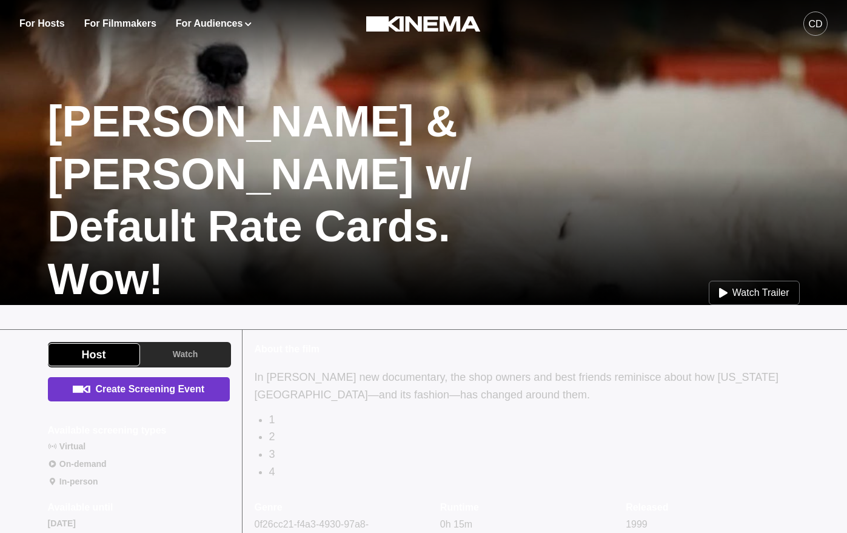
click at [151, 397] on link "Create Screening Event" at bounding box center [139, 389] width 182 height 24
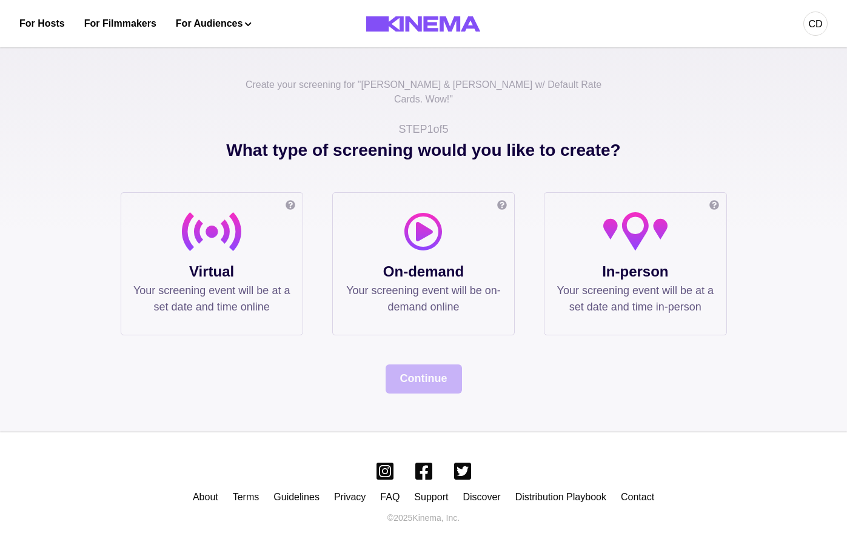
click at [404, 282] on p "Your screening event will be on-demand online" at bounding box center [423, 298] width 157 height 33
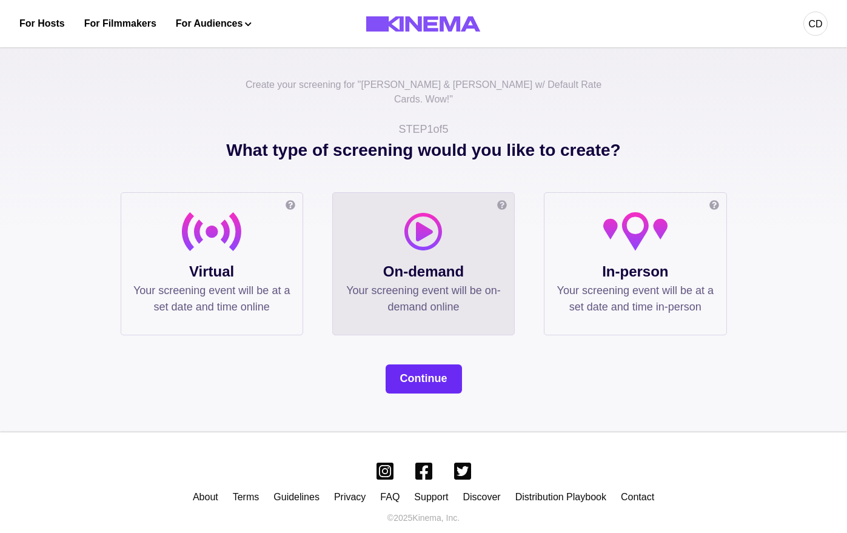
click at [433, 365] on button "Continue" at bounding box center [423, 378] width 76 height 29
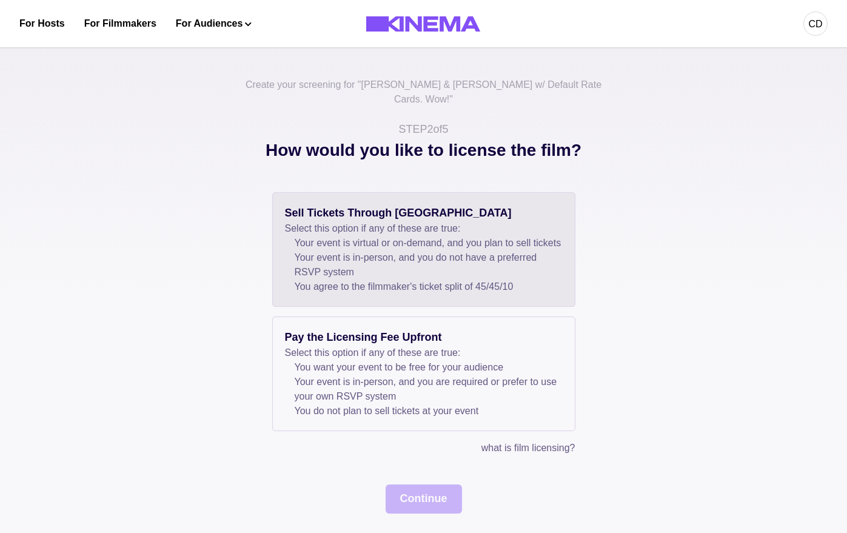
click at [341, 236] on li "Your event is virtual or on-demand, and you plan to sell tickets" at bounding box center [429, 243] width 268 height 15
click at [409, 500] on button "Continue" at bounding box center [423, 498] width 76 height 29
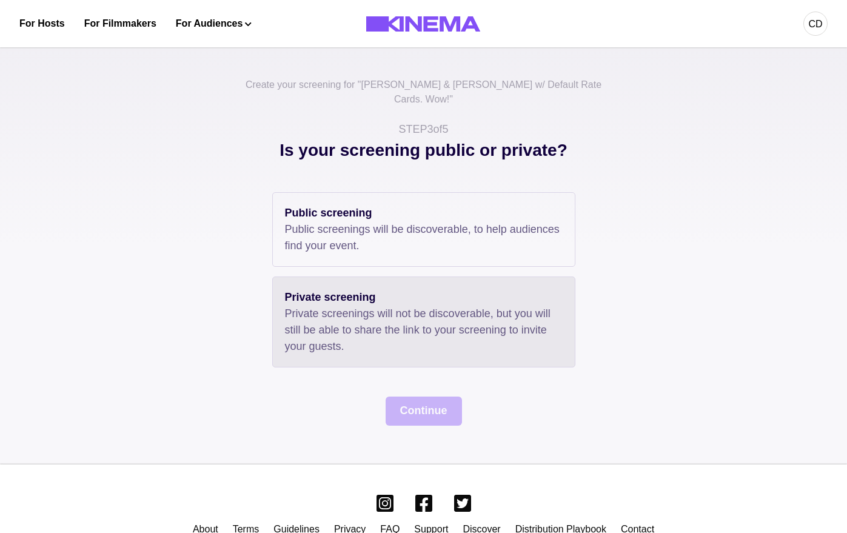
click at [316, 276] on div "Private screening Private screenings will not be discoverable, but you will sti…" at bounding box center [423, 321] width 303 height 91
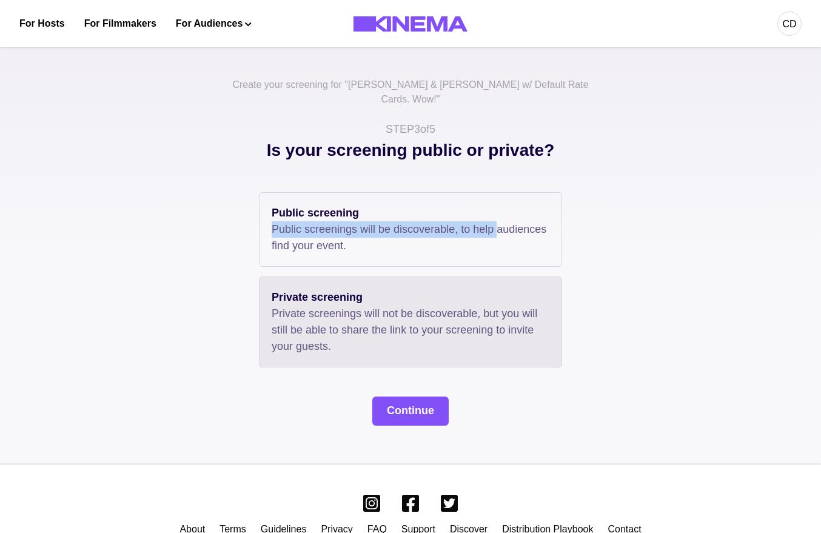
click at [160, 207] on div "Public screening Public screenings will be discoverable, to help audiences find…" at bounding box center [410, 308] width 606 height 233
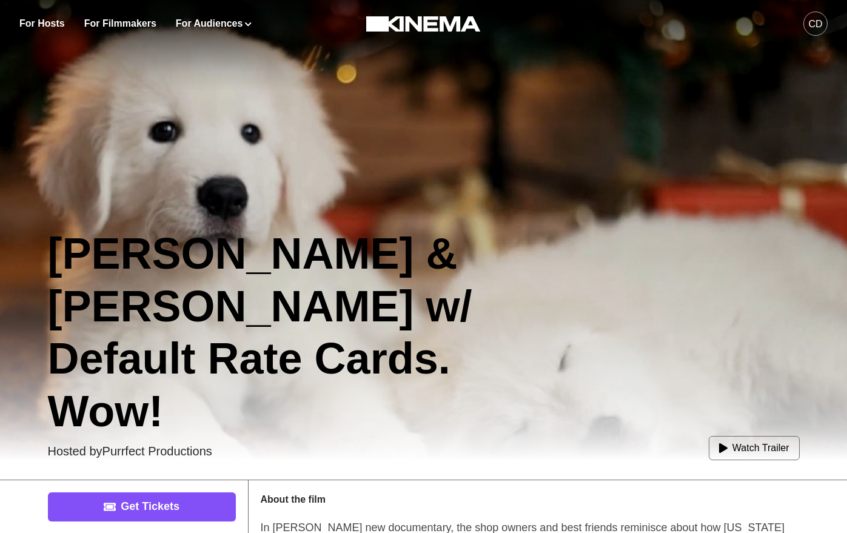
scroll to position [173, 0]
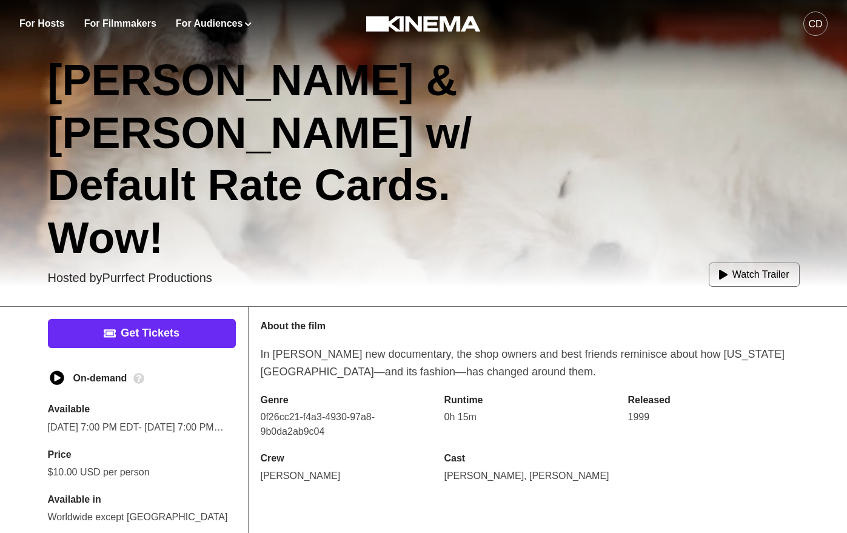
click at [188, 337] on link "Get Tickets" at bounding box center [142, 333] width 188 height 29
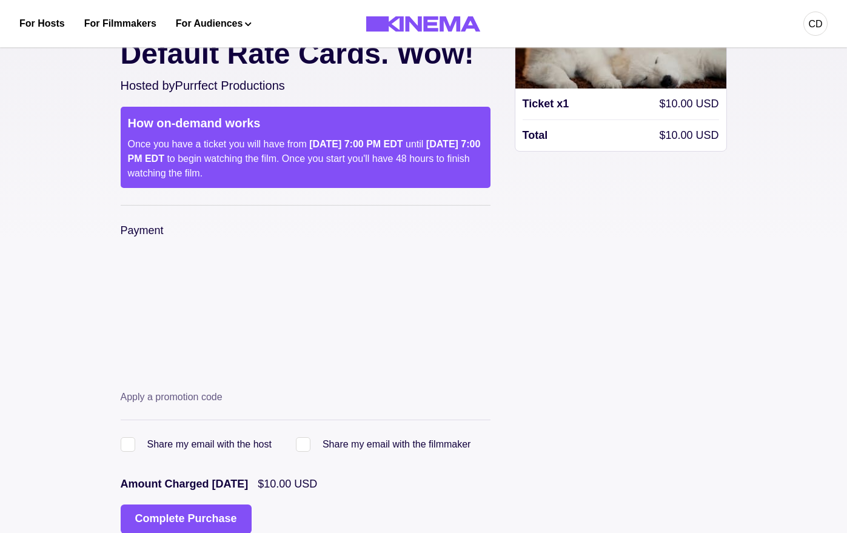
scroll to position [124, 0]
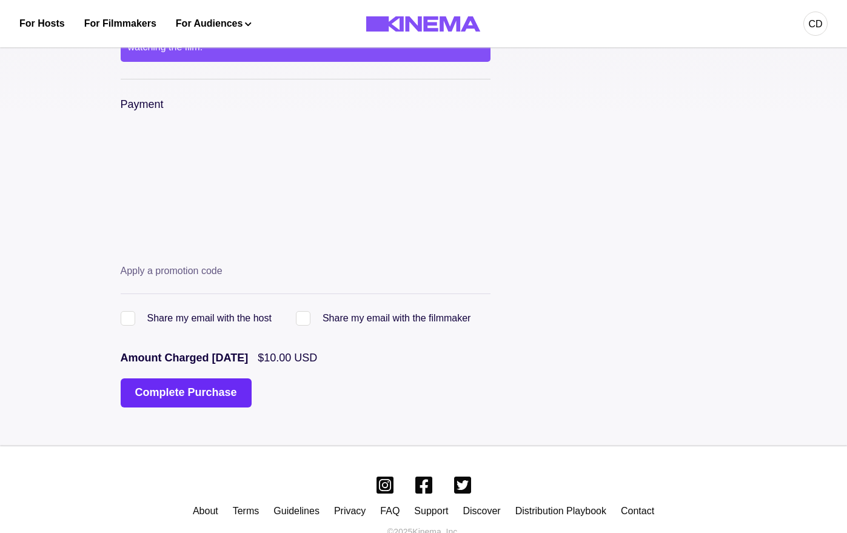
click at [181, 378] on button "Complete Purchase" at bounding box center [186, 392] width 131 height 29
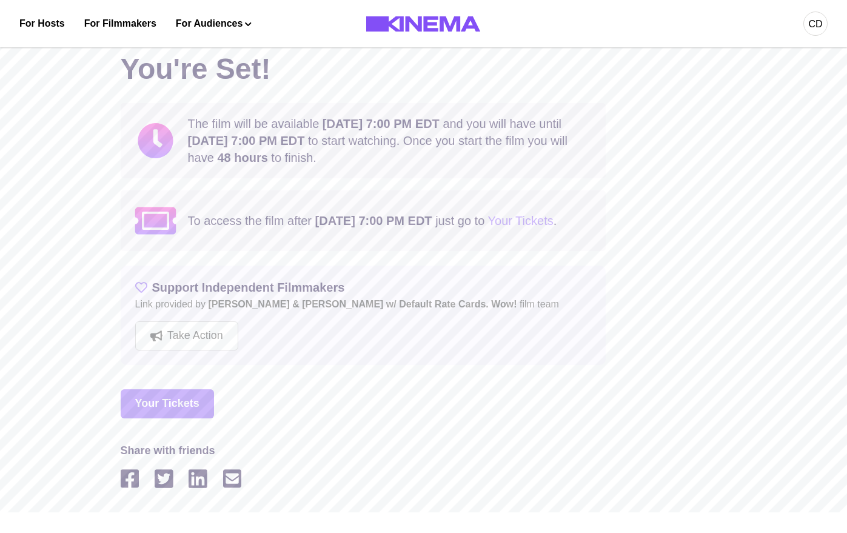
scroll to position [27, 0]
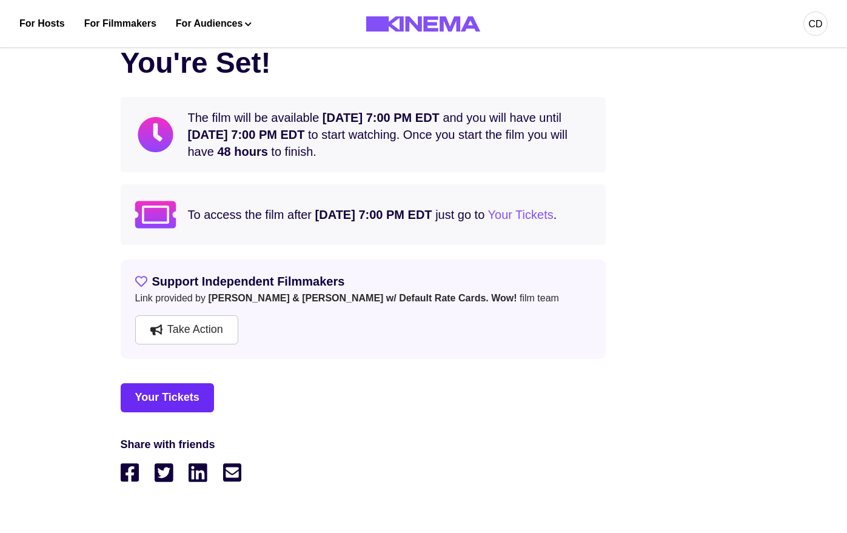
click at [178, 393] on link "Your Tickets" at bounding box center [167, 397] width 93 height 29
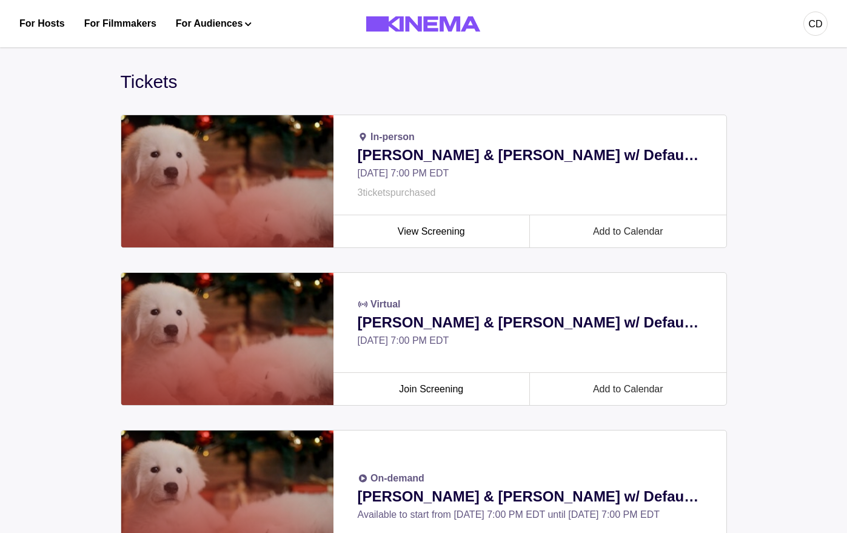
scroll to position [172, 0]
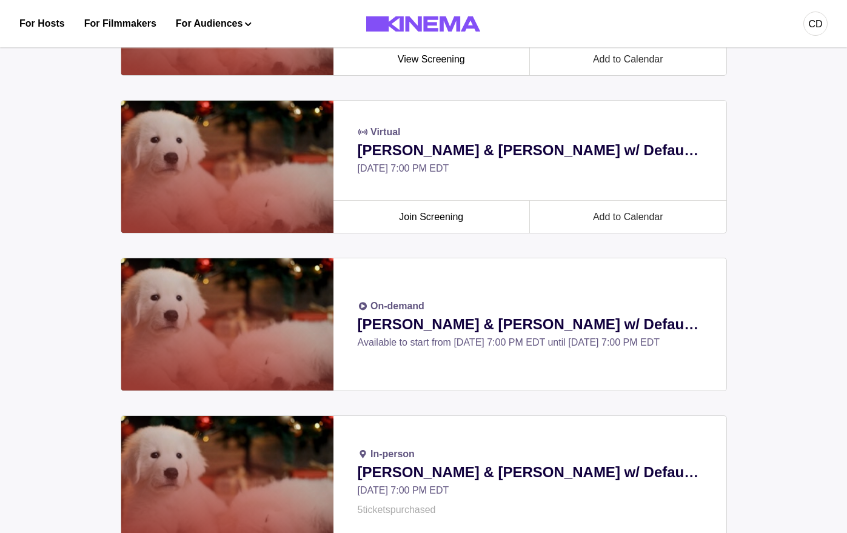
click at [402, 356] on div "On-demand Allan & Suzi w/ Default Rate Cards. Wow! Available to start from Tue,…" at bounding box center [529, 324] width 393 height 132
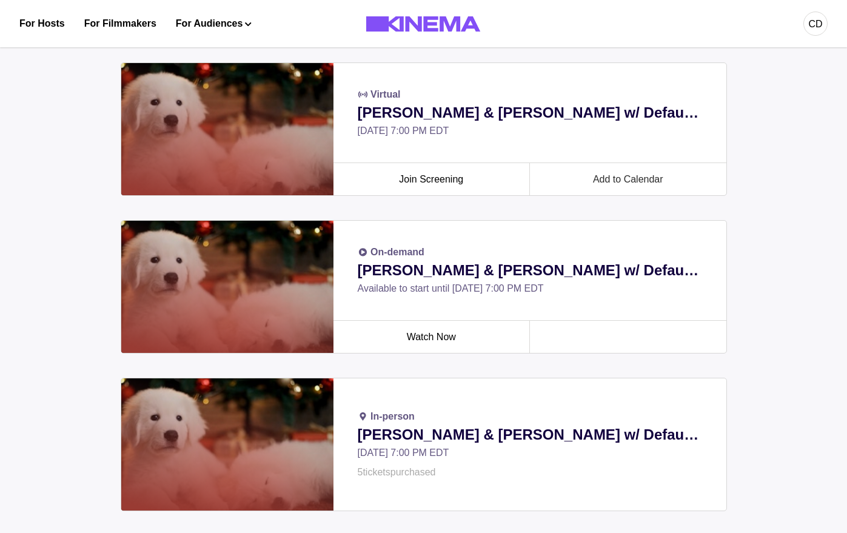
scroll to position [253, 0]
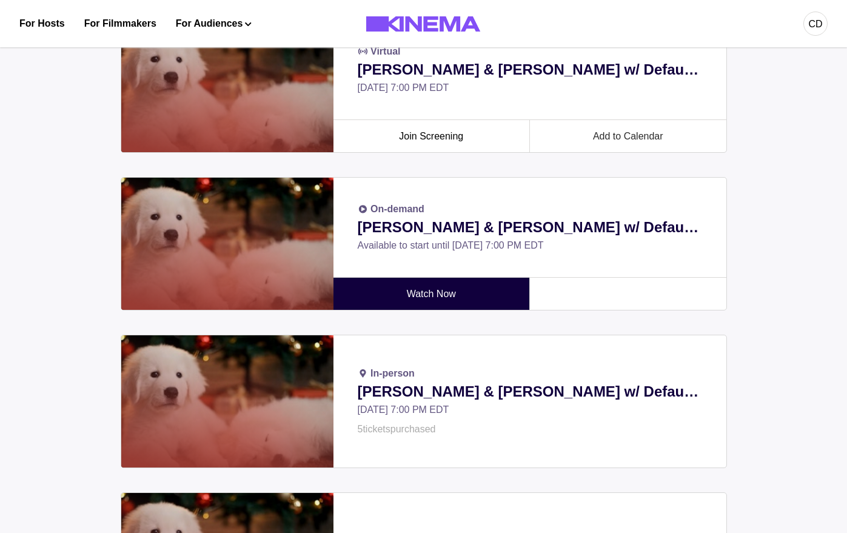
click at [435, 302] on link "Watch Now" at bounding box center [431, 294] width 177 height 32
click at [442, 293] on link "Watch Now" at bounding box center [431, 294] width 177 height 32
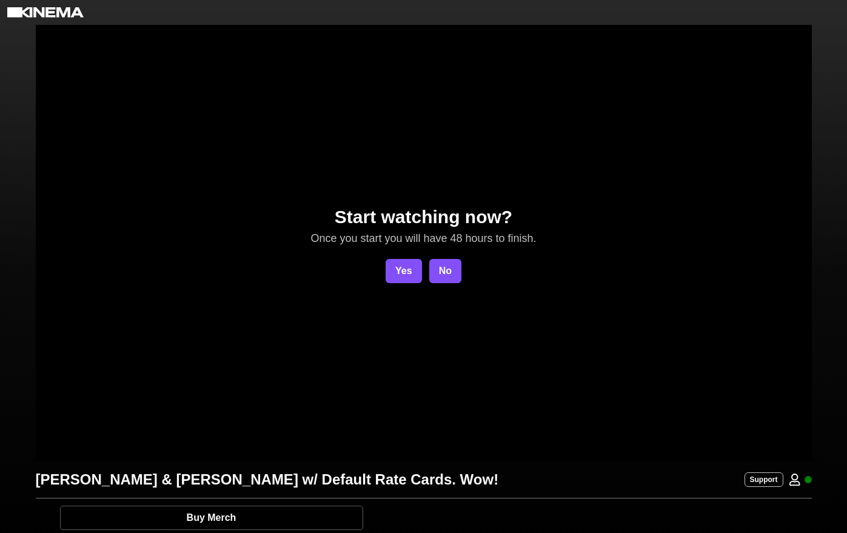
scroll to position [15, 0]
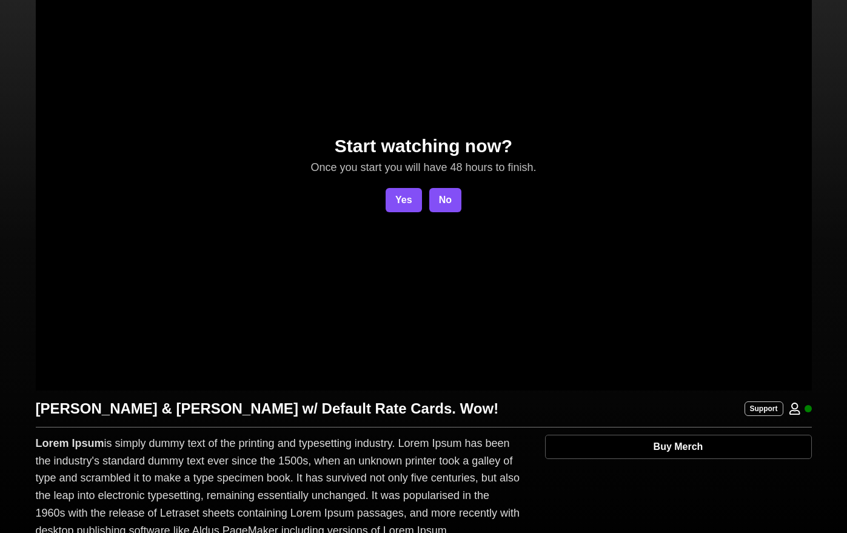
scroll to position [113, 0]
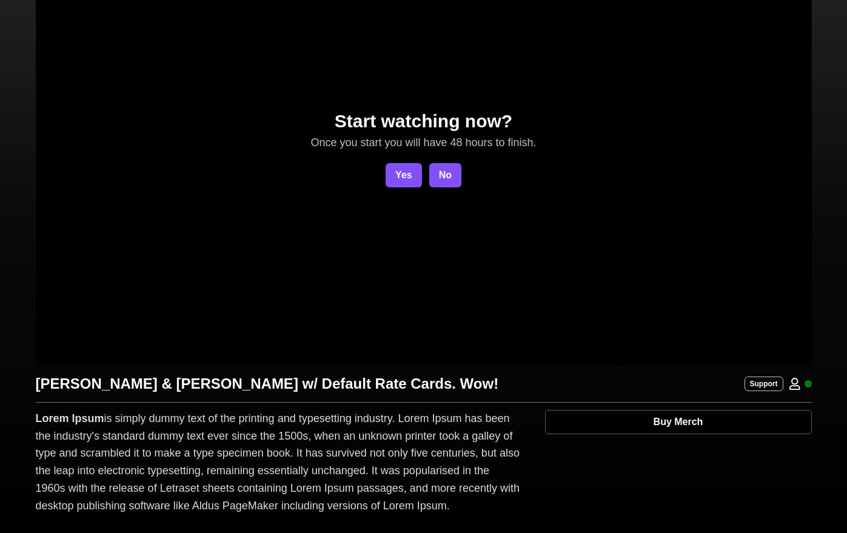
click at [592, 242] on div "Start watching now? Once you start you will have 48 hours to finish. Yes No" at bounding box center [424, 147] width 776 height 436
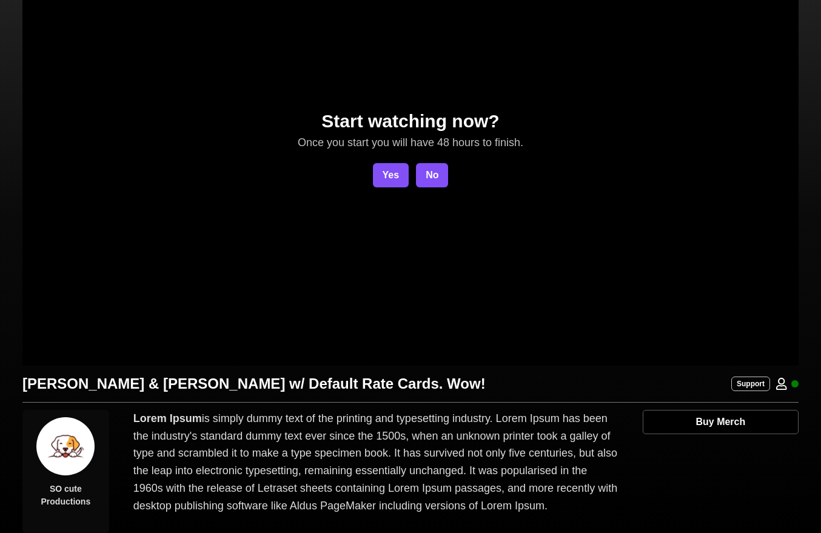
scroll to position [113, 0]
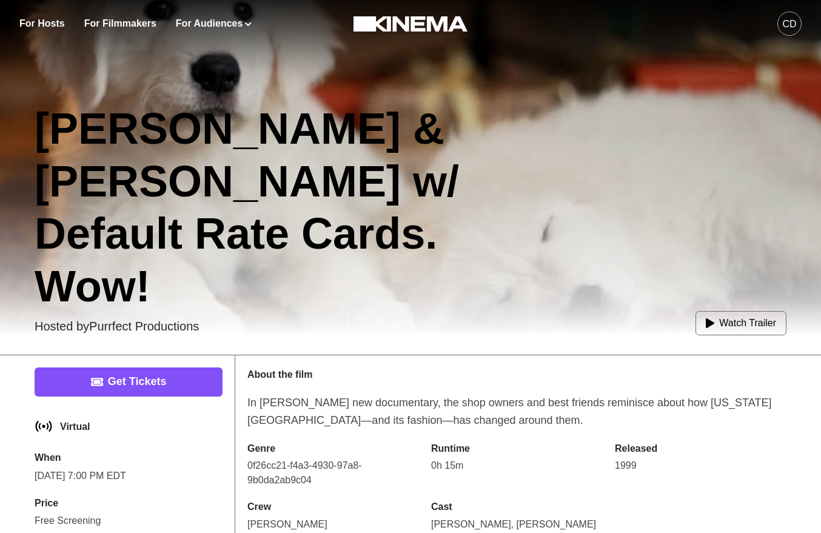
scroll to position [242, 0]
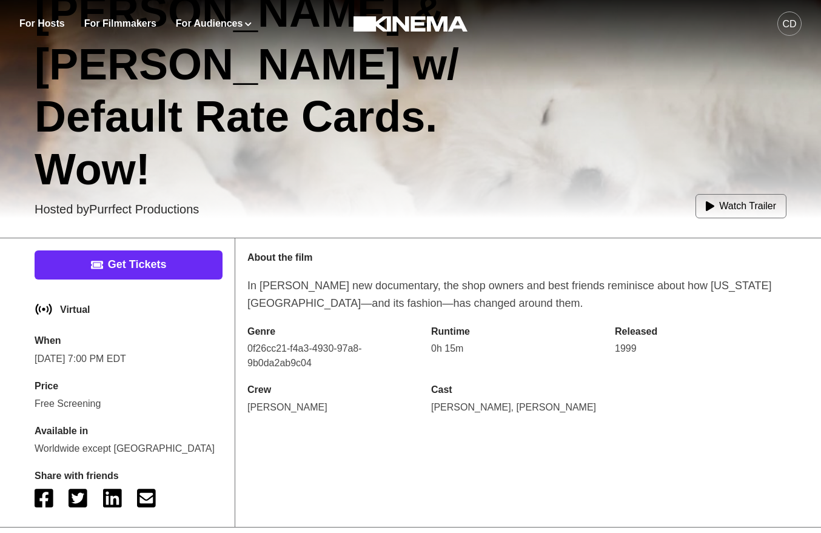
click at [149, 259] on link "Get Tickets" at bounding box center [129, 264] width 188 height 29
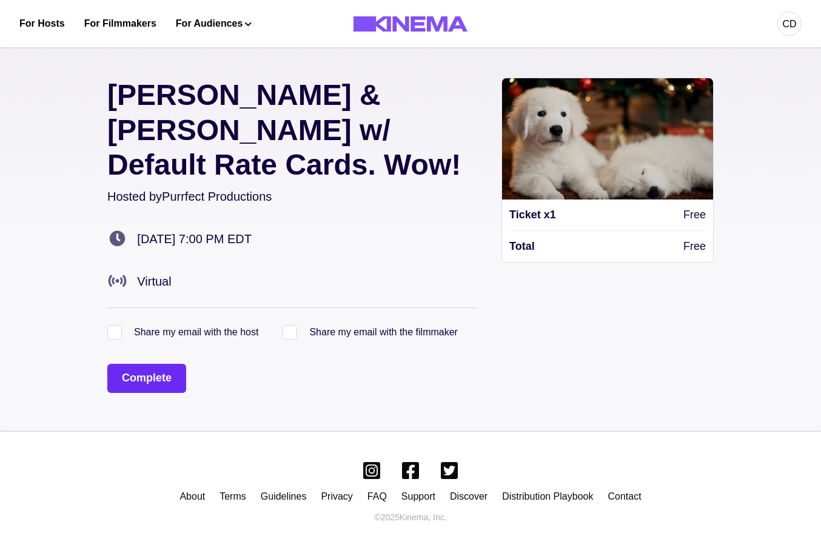
click at [133, 364] on button "Complete" at bounding box center [146, 378] width 79 height 29
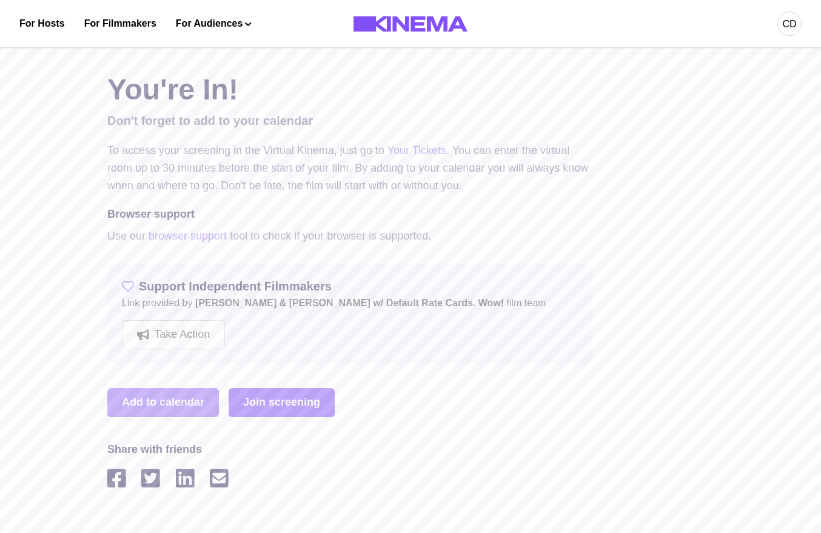
click at [278, 407] on link "Join screening" at bounding box center [282, 402] width 106 height 29
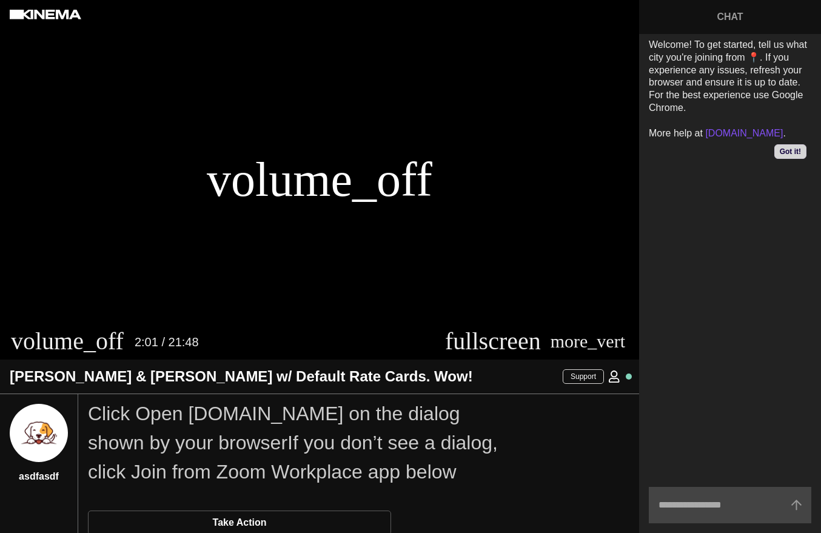
scroll to position [2, 0]
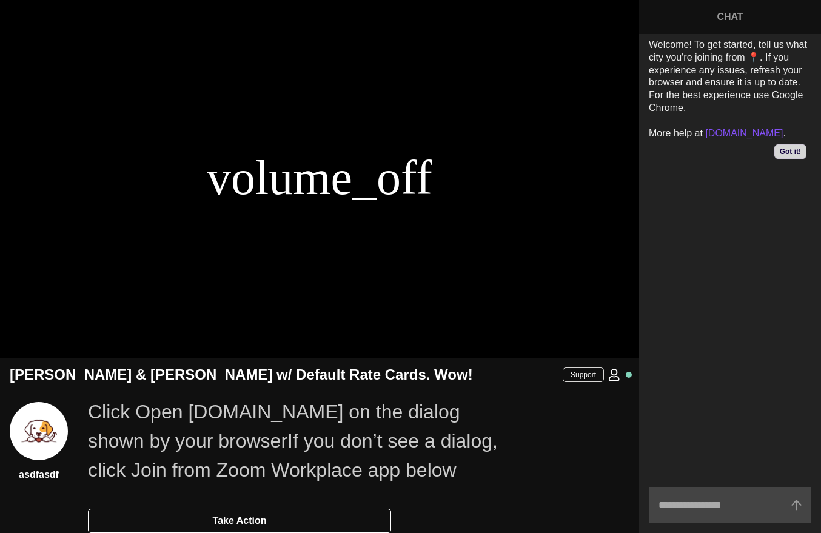
click at [309, 519] on link "Take Action" at bounding box center [239, 521] width 303 height 24
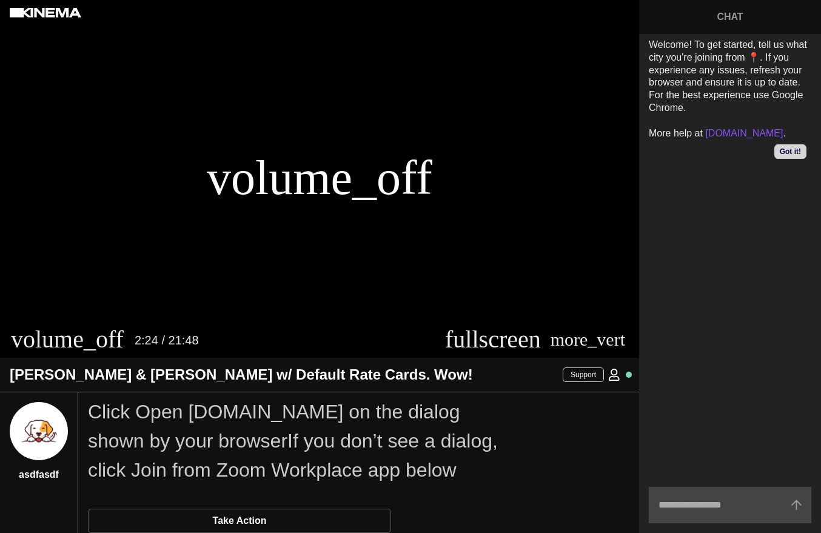
scroll to position [0, 0]
